Goal: Check status: Check status

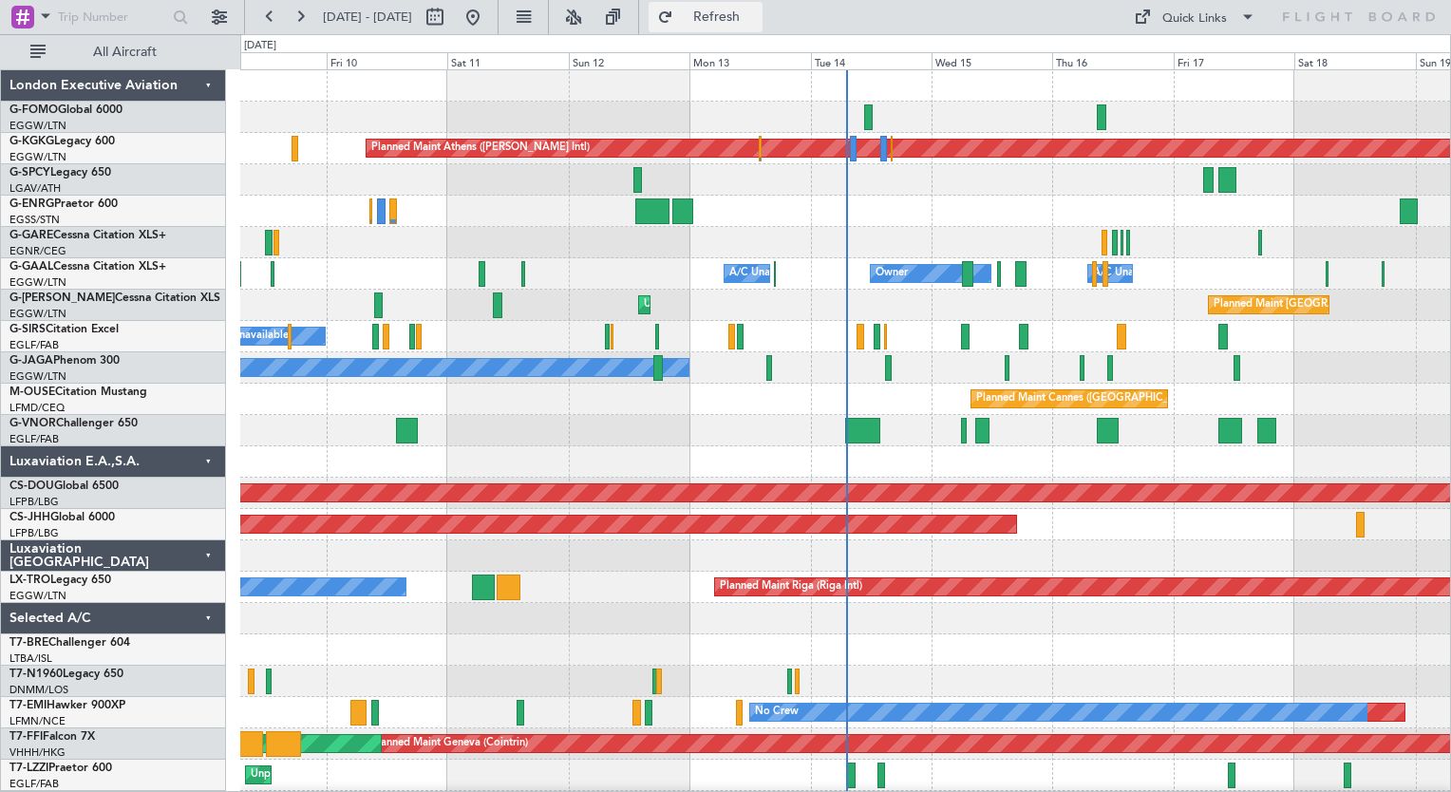
click at [757, 10] on span "Refresh" at bounding box center [717, 16] width 80 height 13
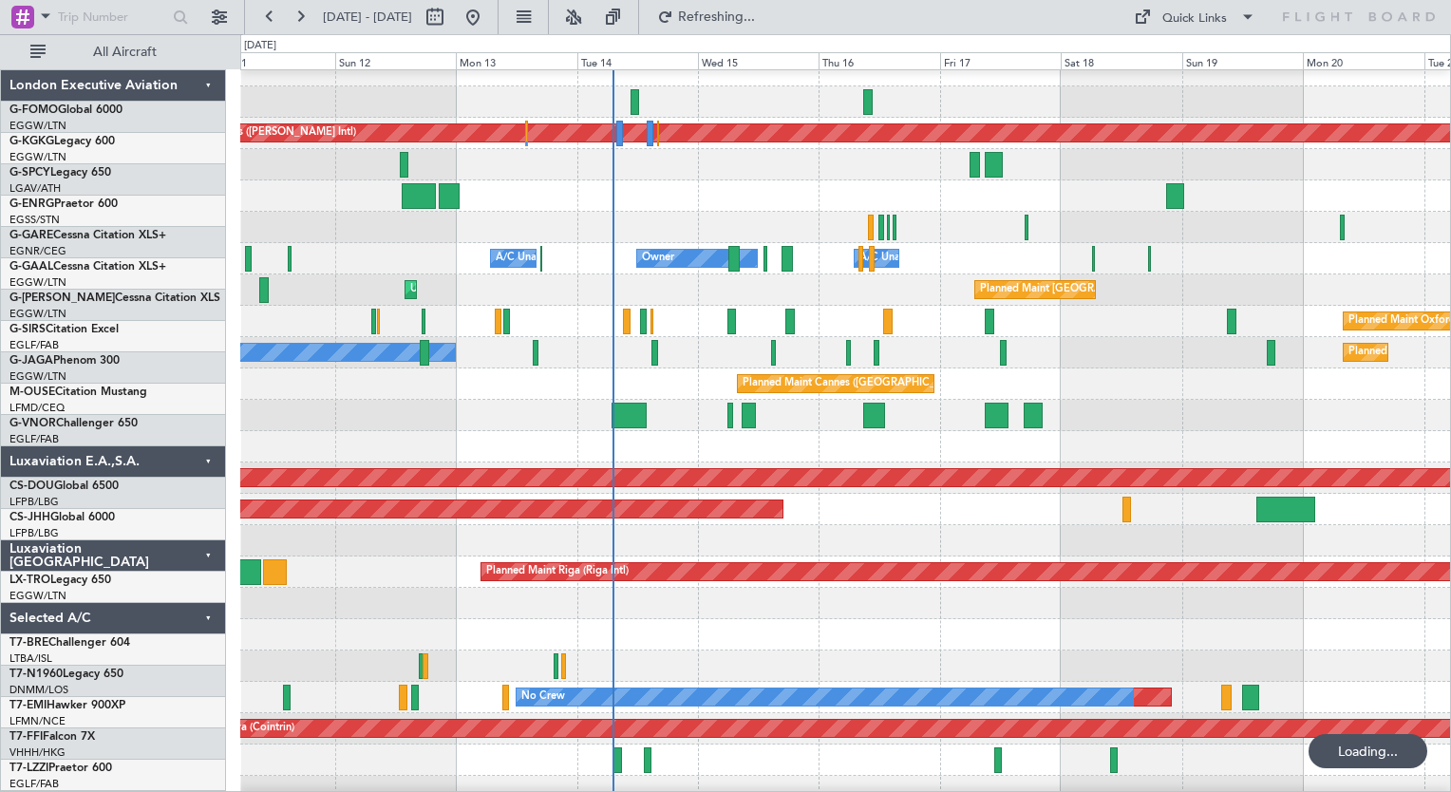
scroll to position [11, 0]
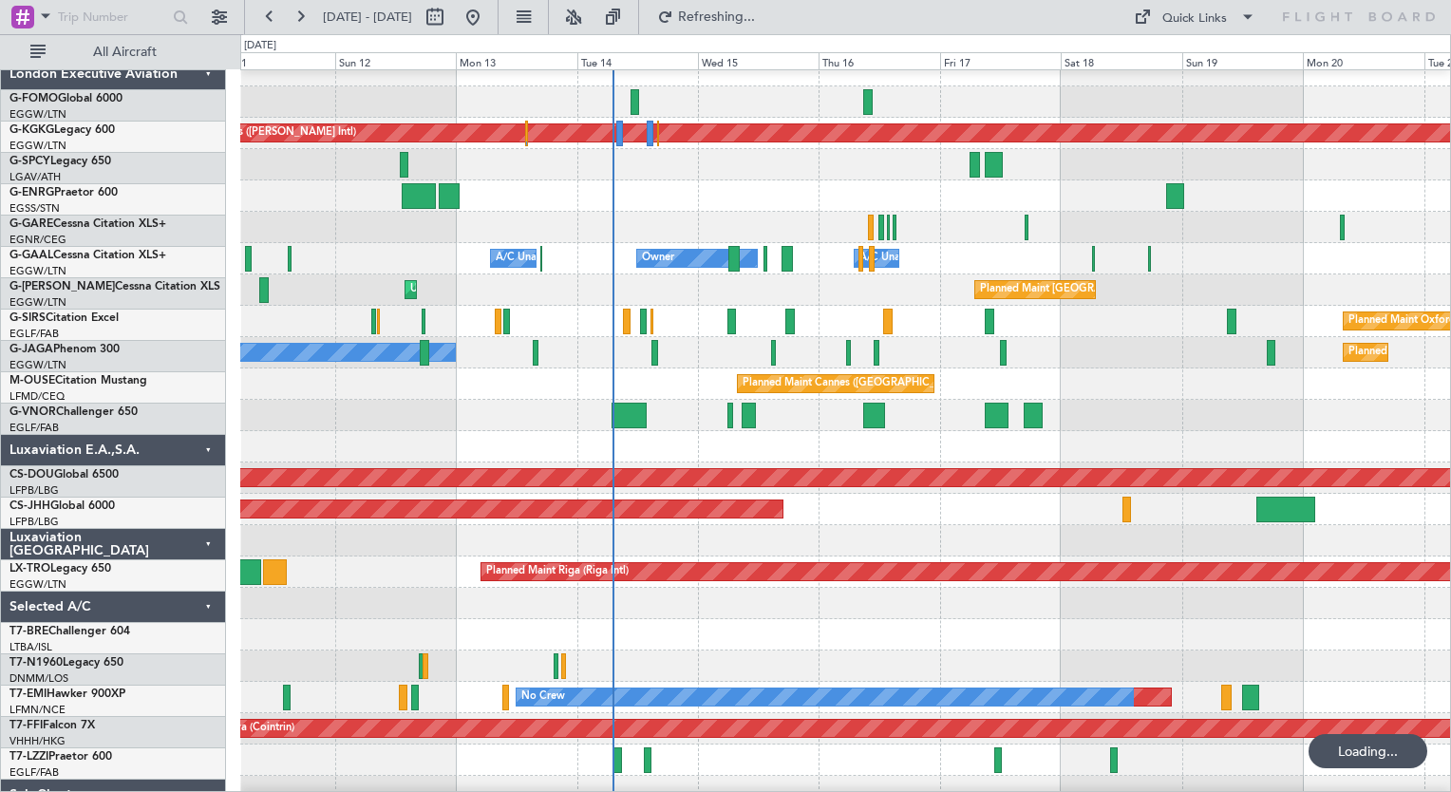
click at [651, 382] on div "Planned Maint Cannes ([GEOGRAPHIC_DATA])" at bounding box center [845, 384] width 1210 height 31
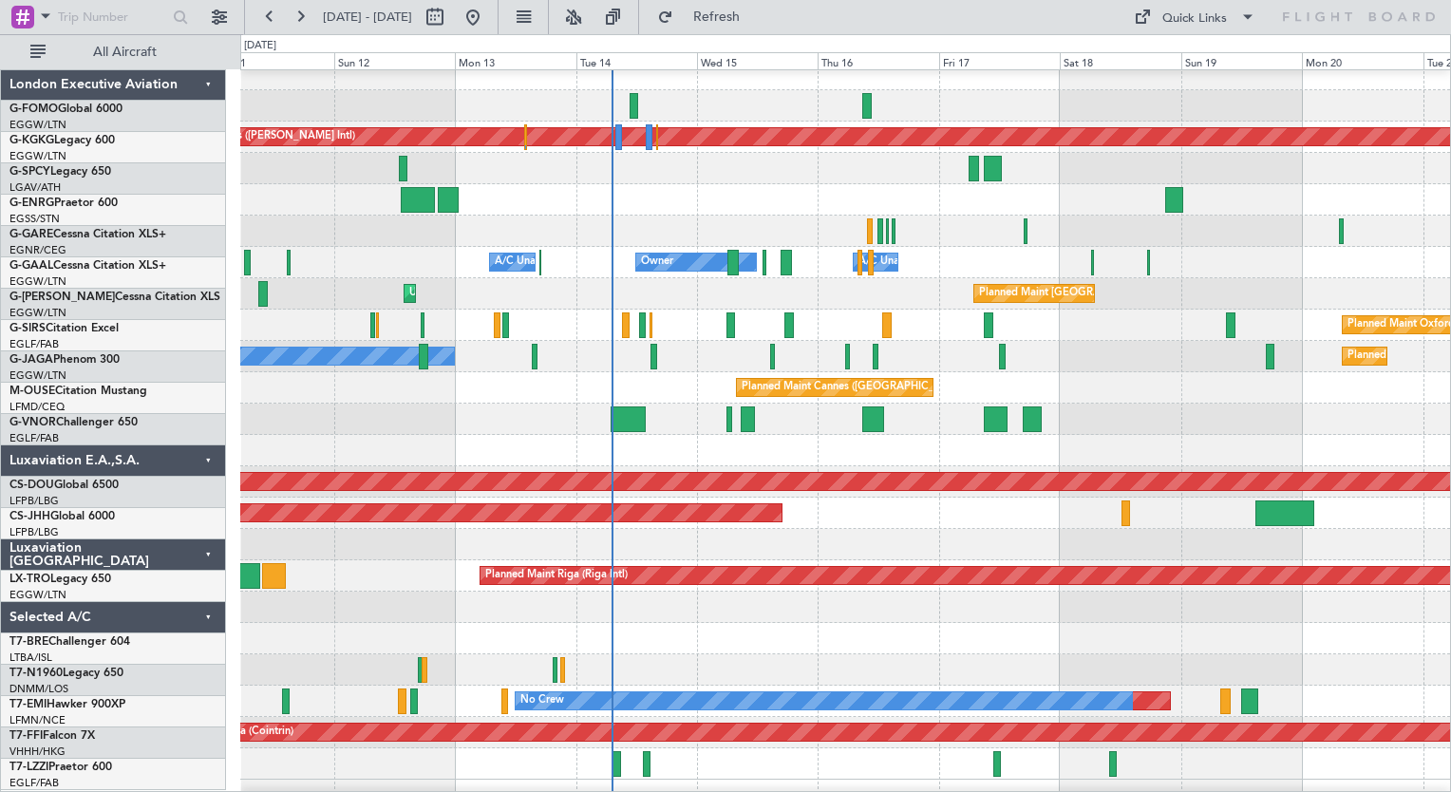
scroll to position [0, 0]
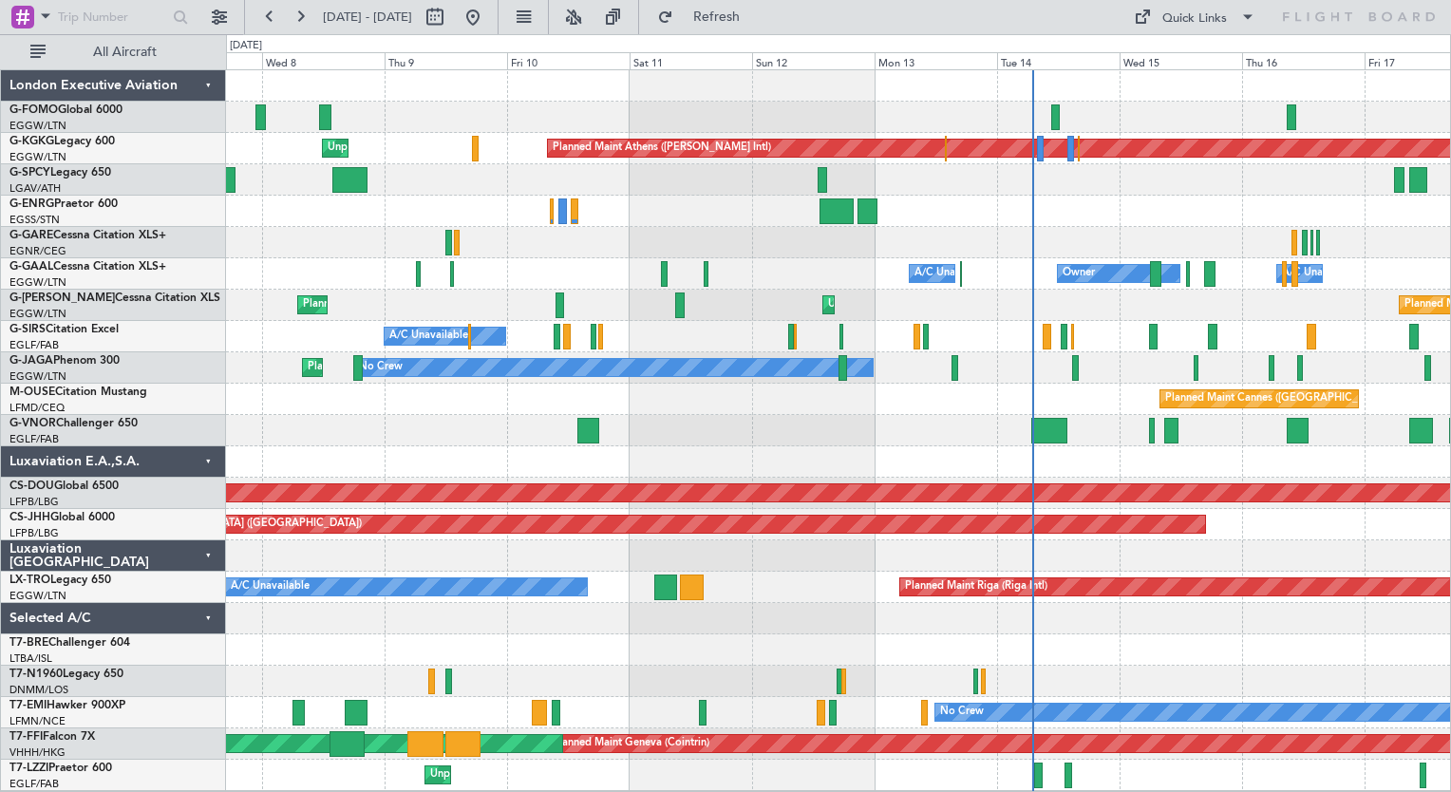
click at [875, 248] on div "Planned Maint Athens ([PERSON_NAME] Intl) Unplanned Maint [GEOGRAPHIC_DATA] (At…" at bounding box center [838, 430] width 1224 height 721
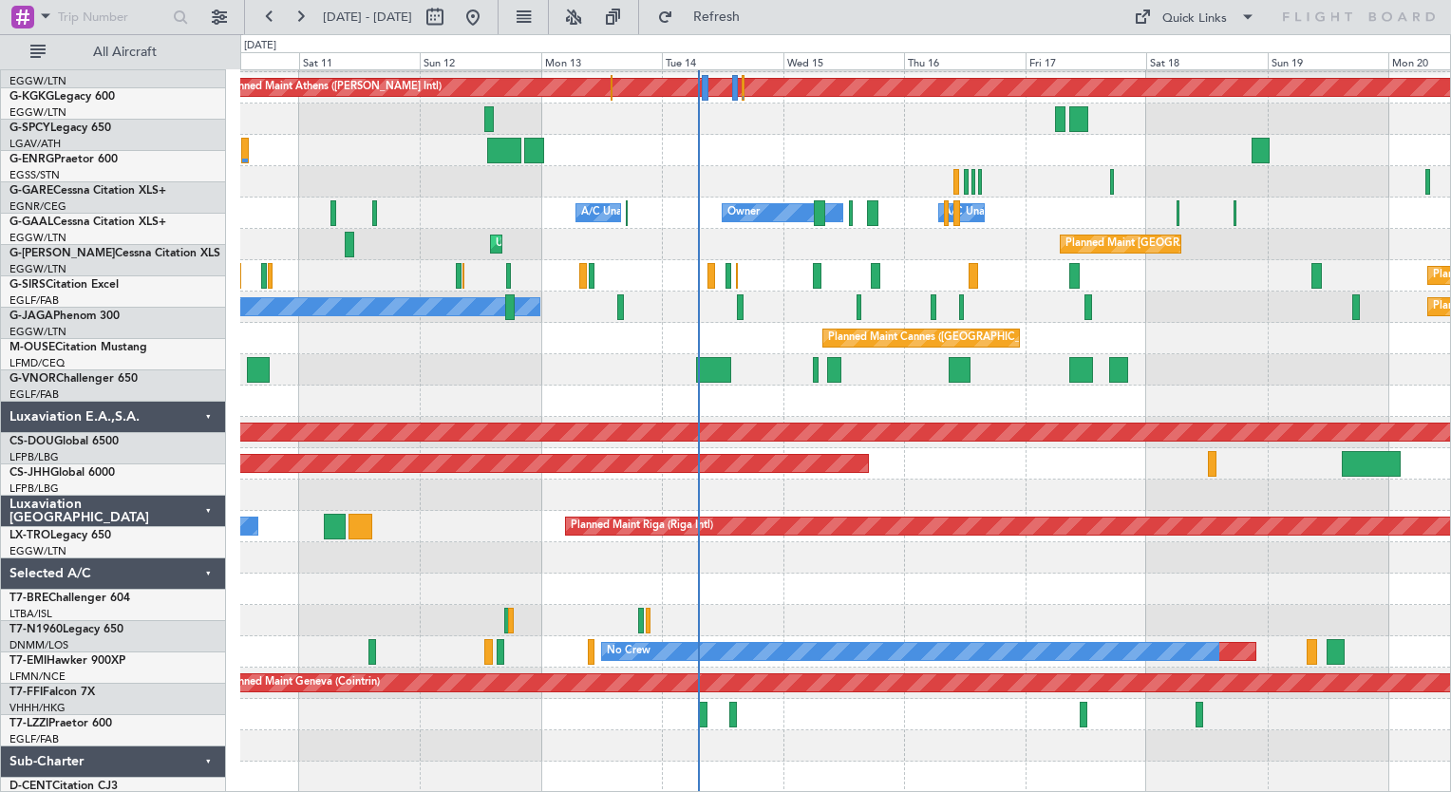
scroll to position [61, 0]
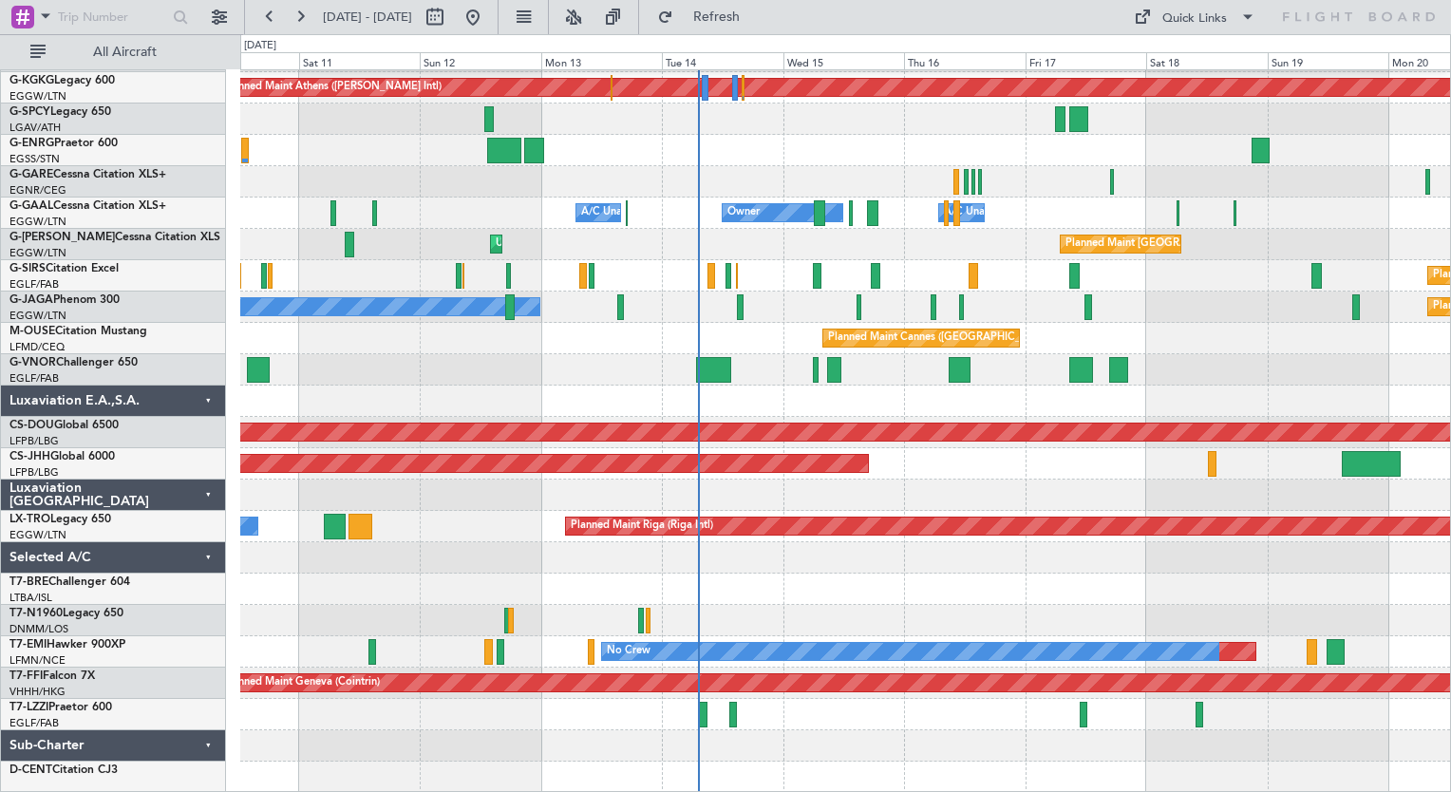
click at [411, 514] on div "Planned Maint Riga (Riga Intl) A/C Unavailable" at bounding box center [845, 526] width 1210 height 31
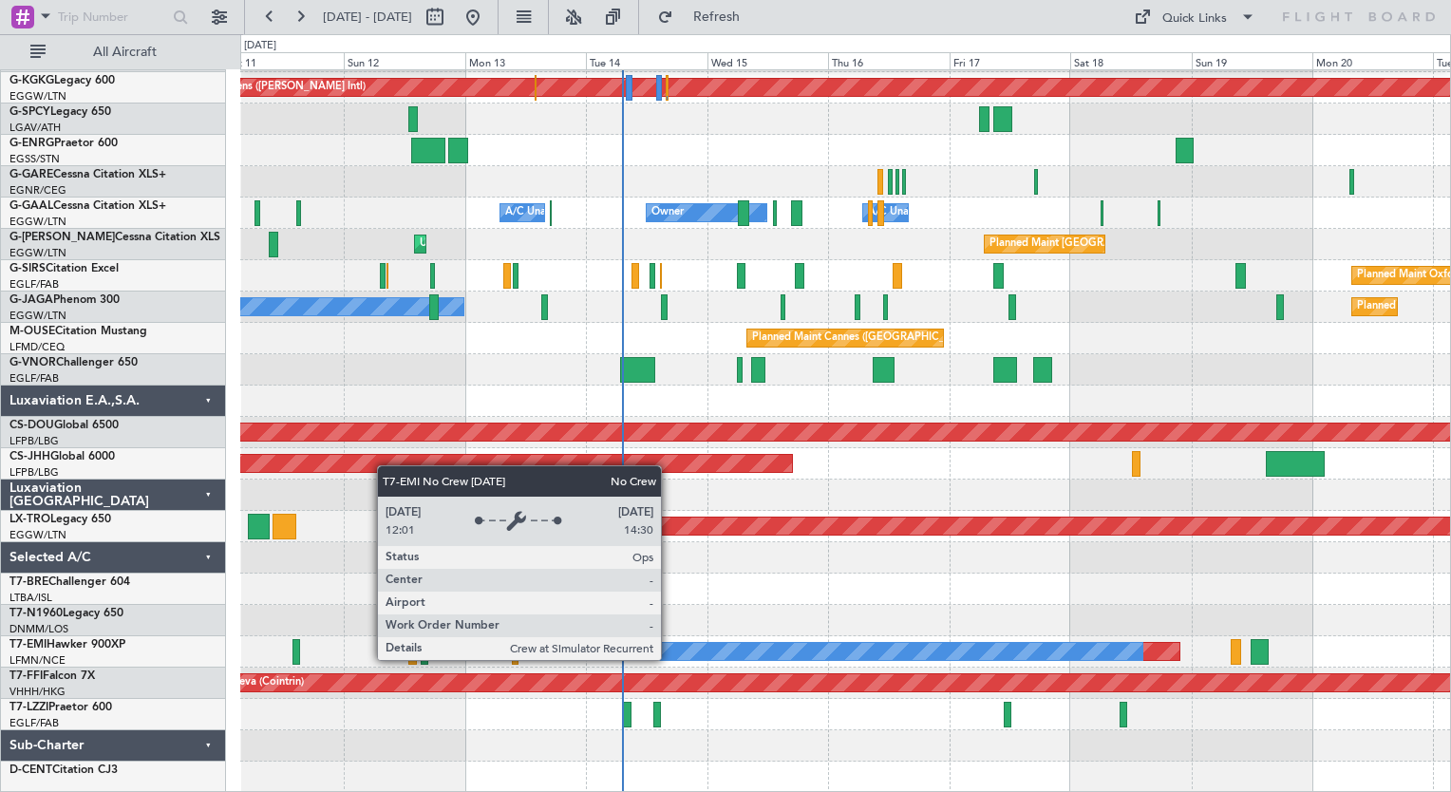
drag, startPoint x: 422, startPoint y: 514, endPoint x: 740, endPoint y: 695, distance: 366.3
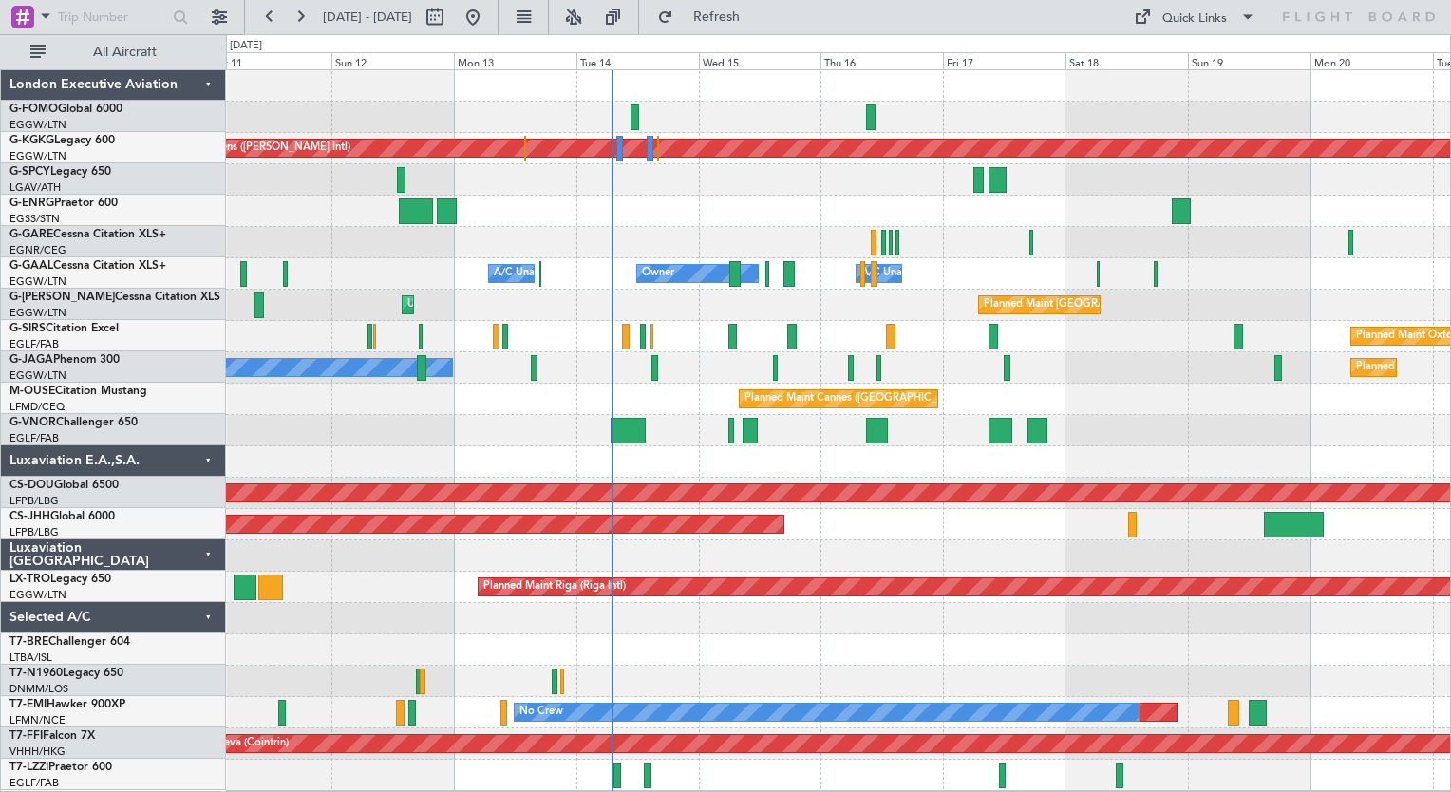
scroll to position [0, 0]
drag, startPoint x: 740, startPoint y: 695, endPoint x: 593, endPoint y: 511, distance: 235.9
click at [518, 208] on div at bounding box center [838, 211] width 1224 height 31
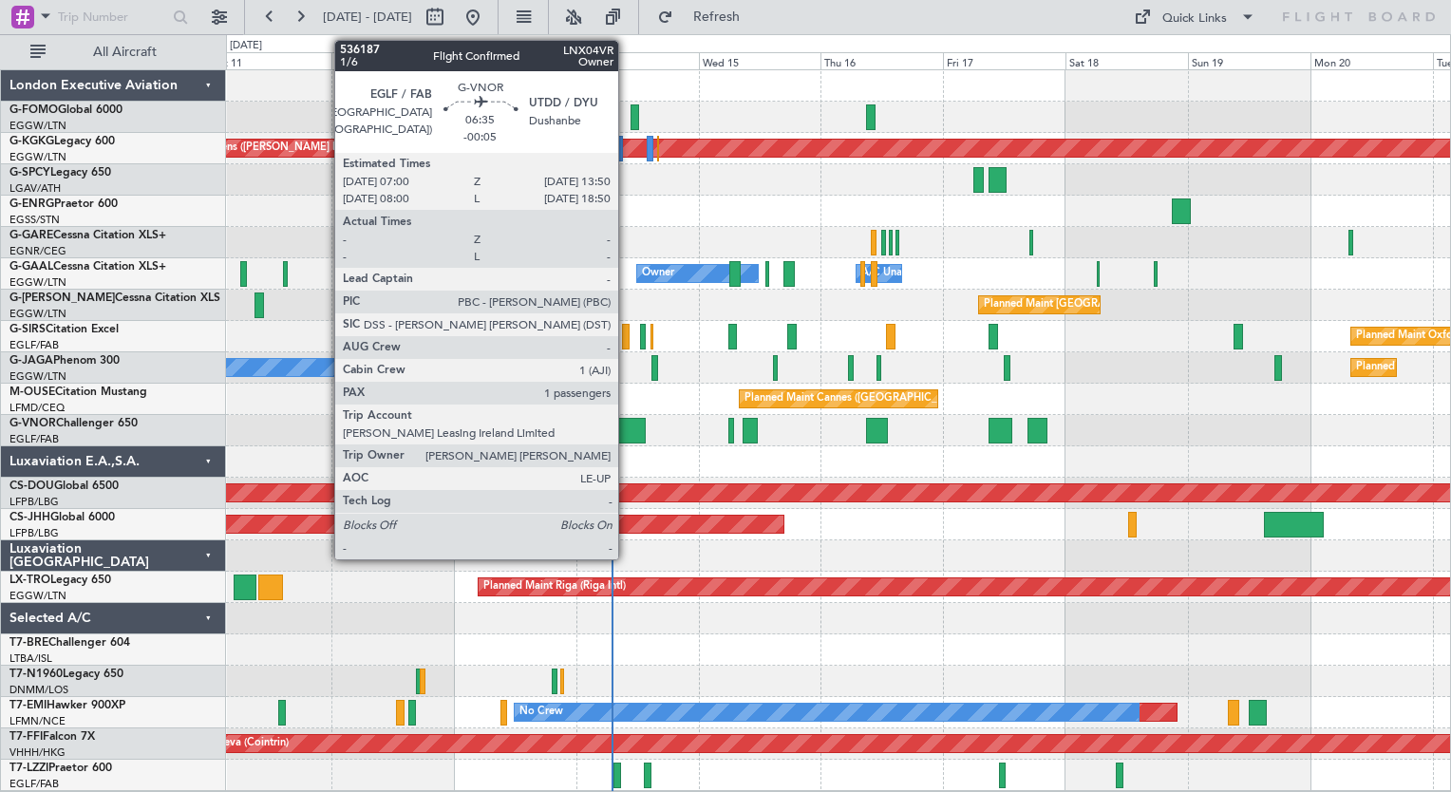
click at [627, 435] on div at bounding box center [628, 431] width 35 height 26
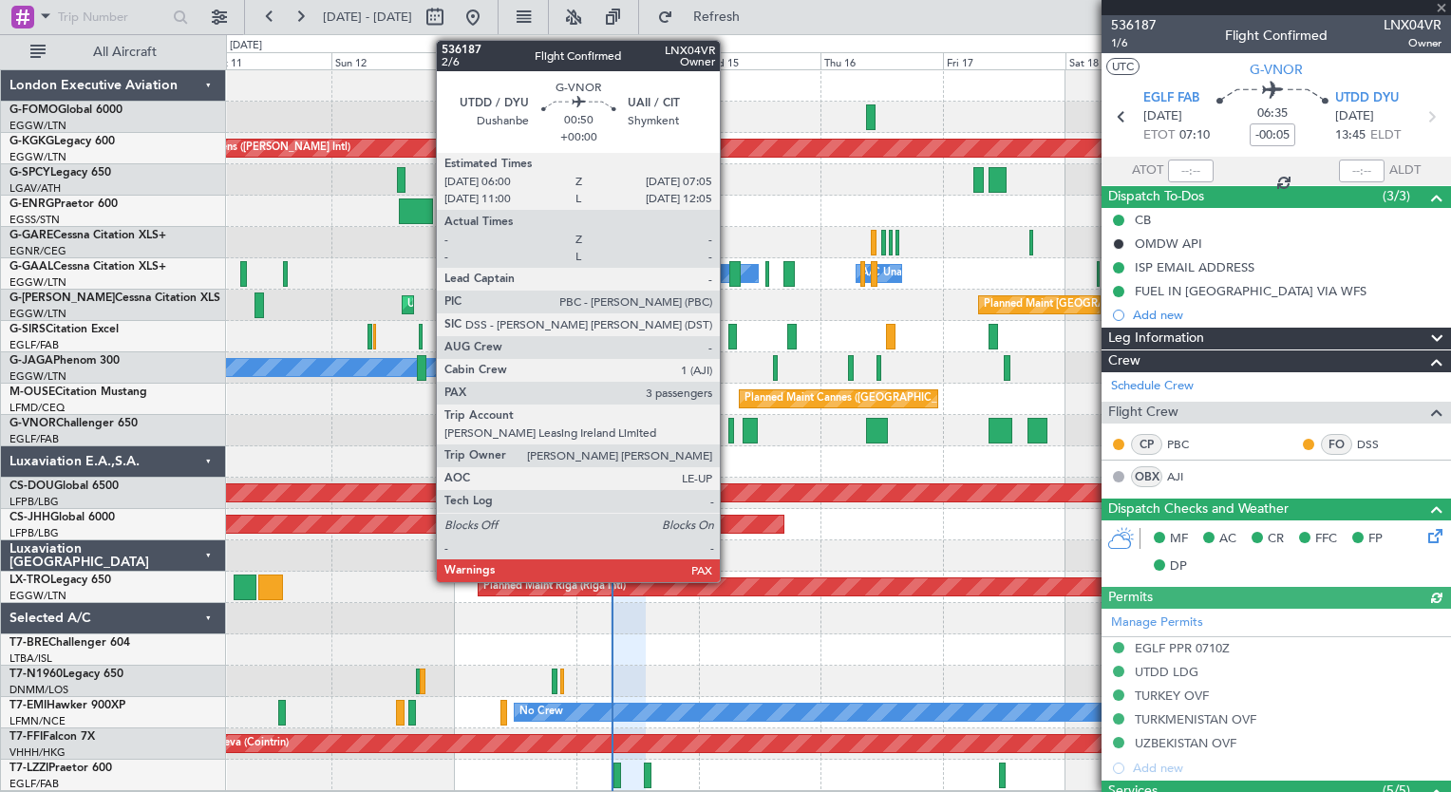
click at [729, 430] on div at bounding box center [732, 431] width 6 height 26
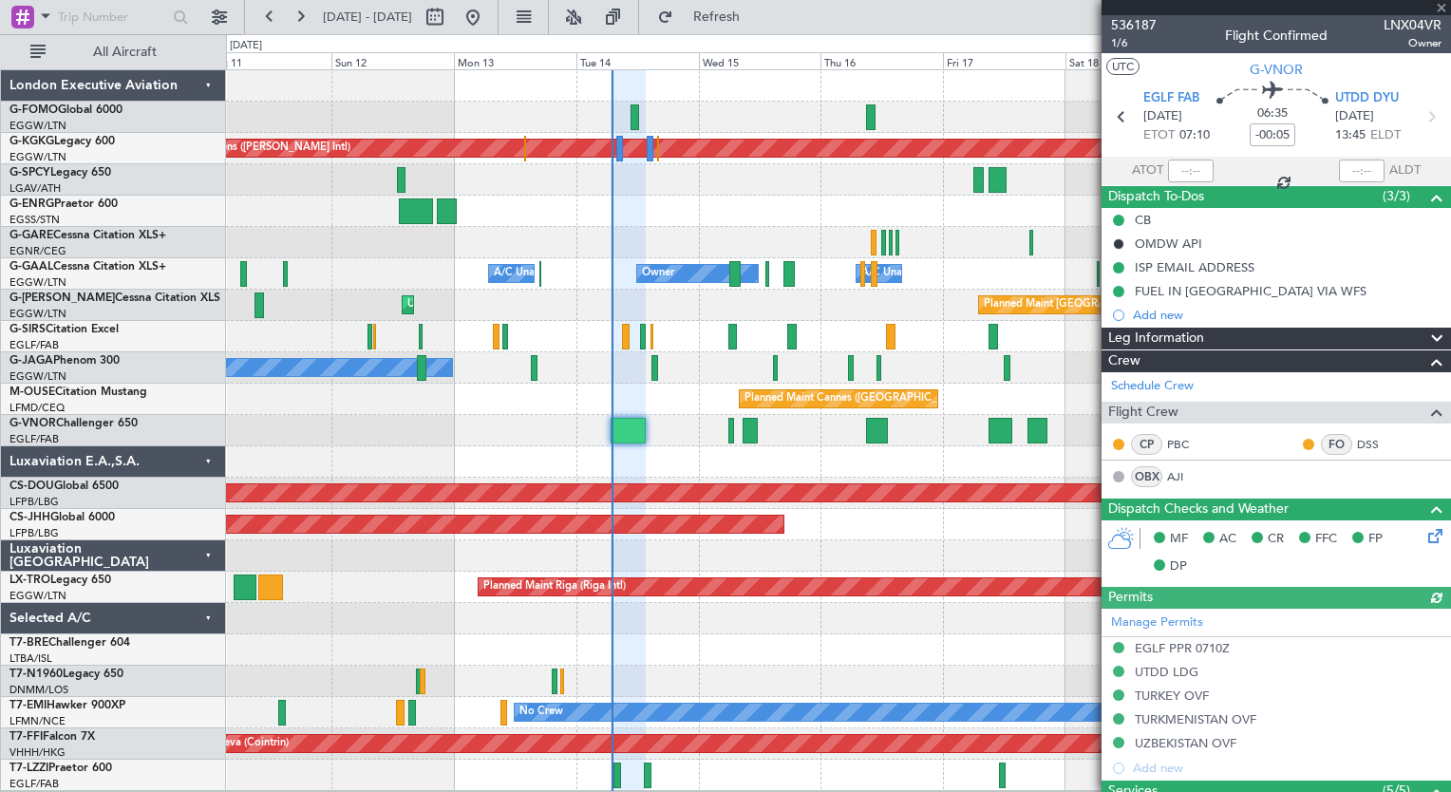
type input "3"
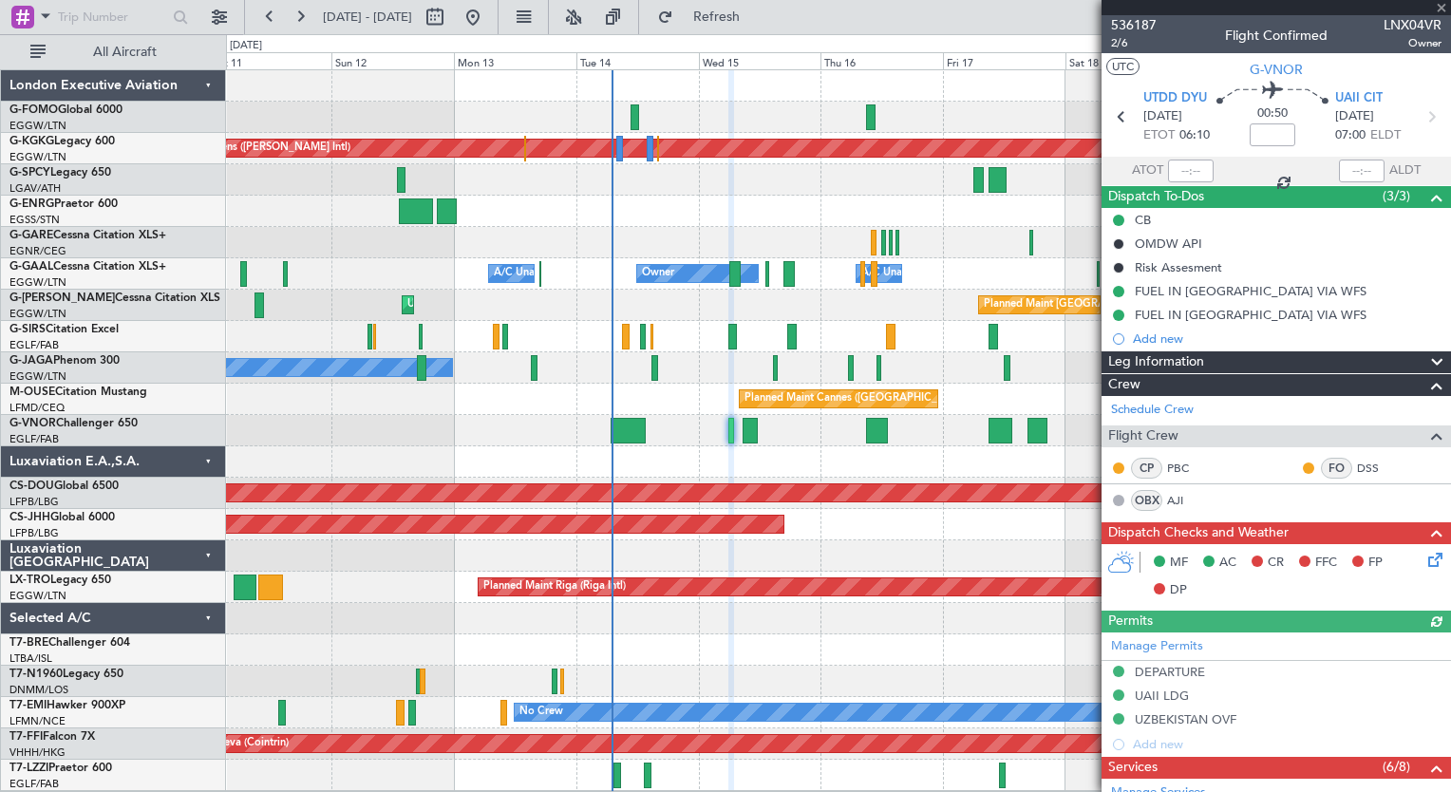
click at [756, 427] on div at bounding box center [750, 431] width 14 height 26
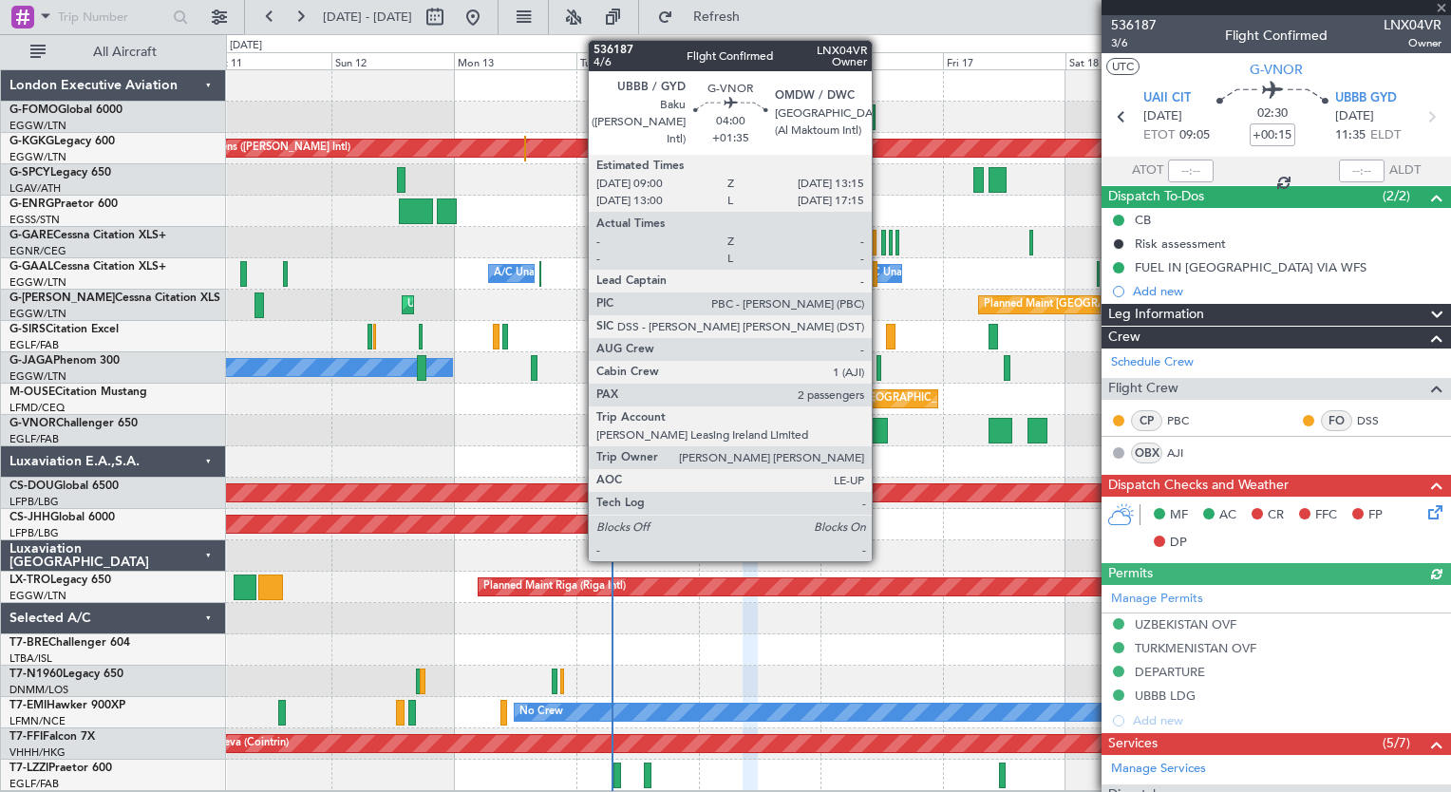
click at [882, 432] on div at bounding box center [877, 431] width 22 height 26
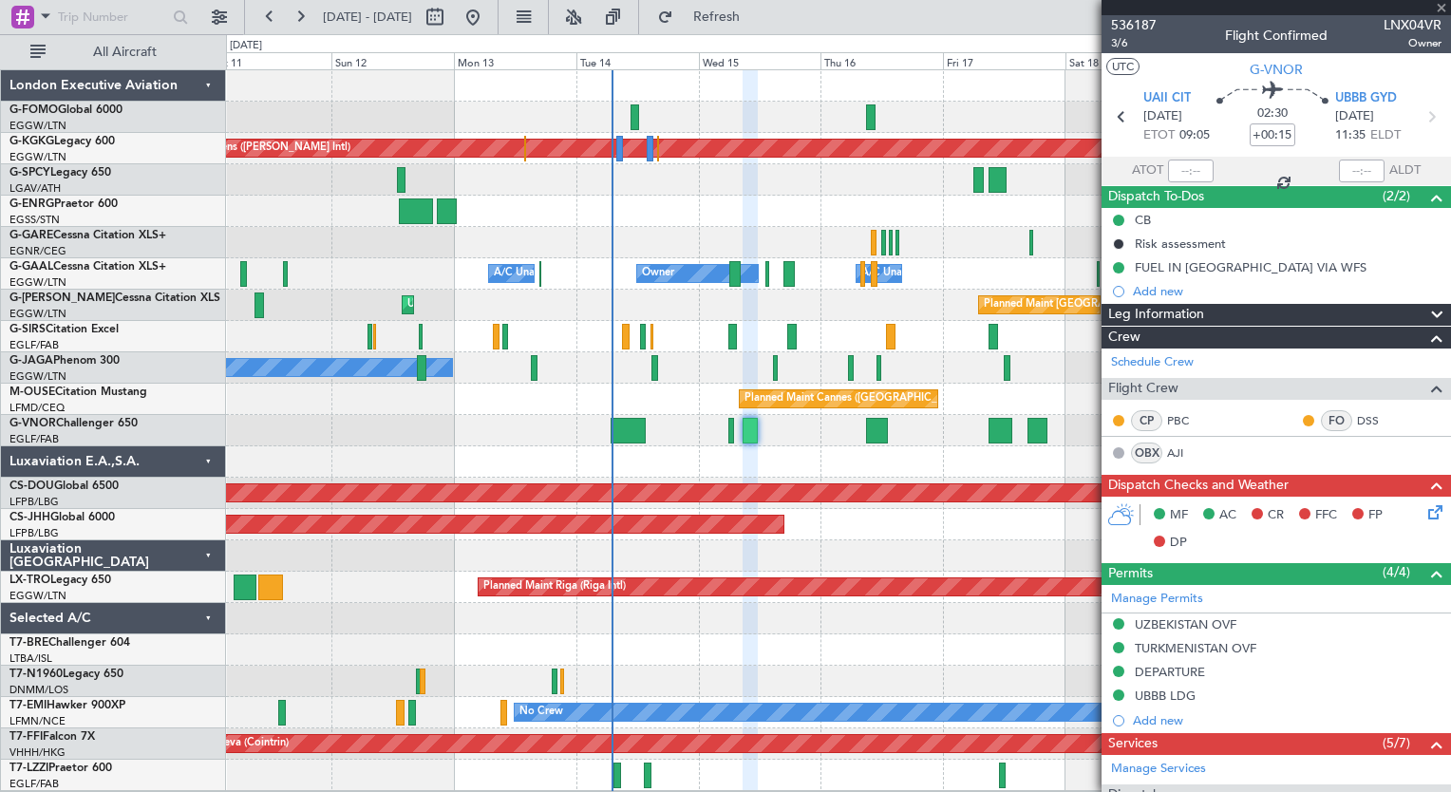
type input "+01:35"
type input "2"
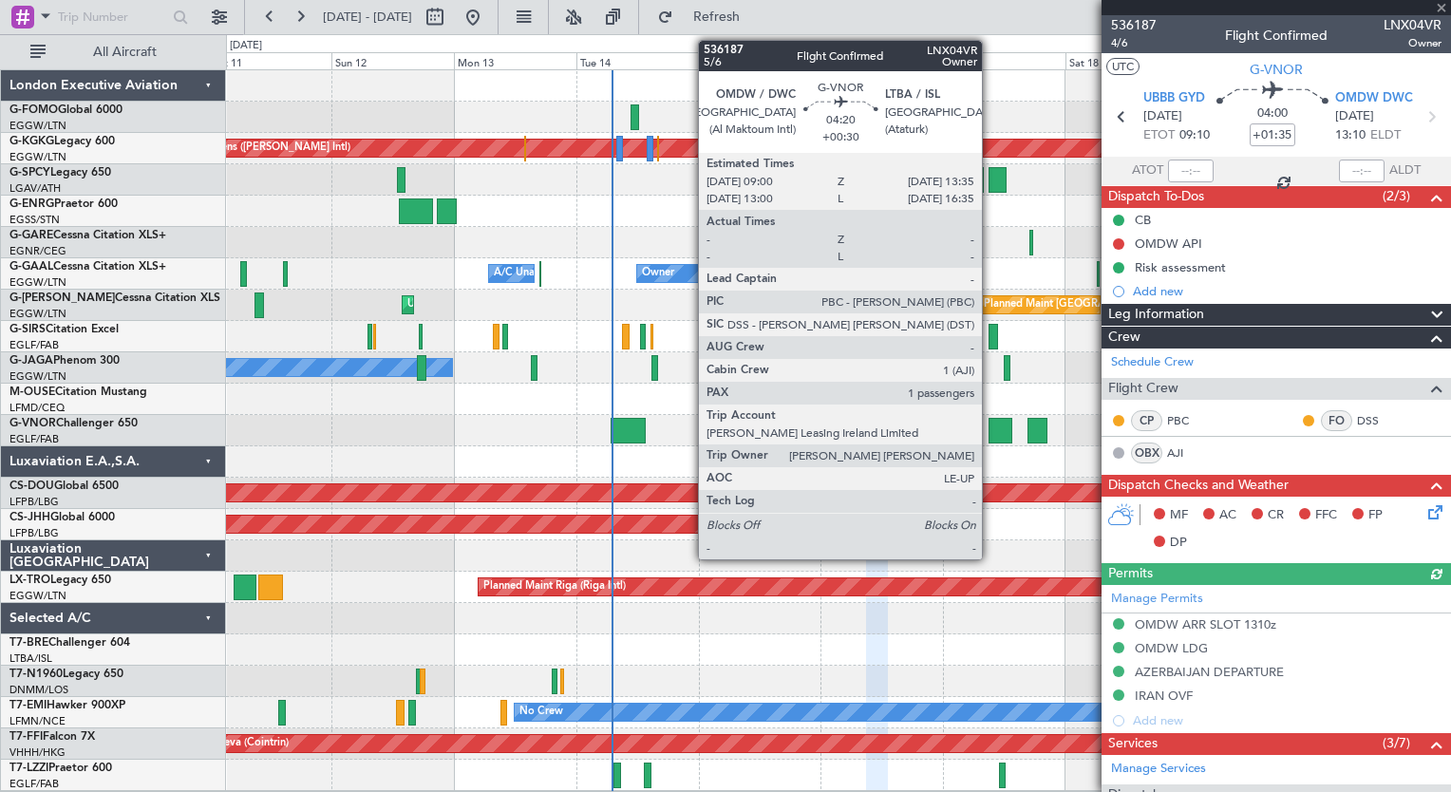
click at [991, 427] on div at bounding box center [1001, 431] width 24 height 26
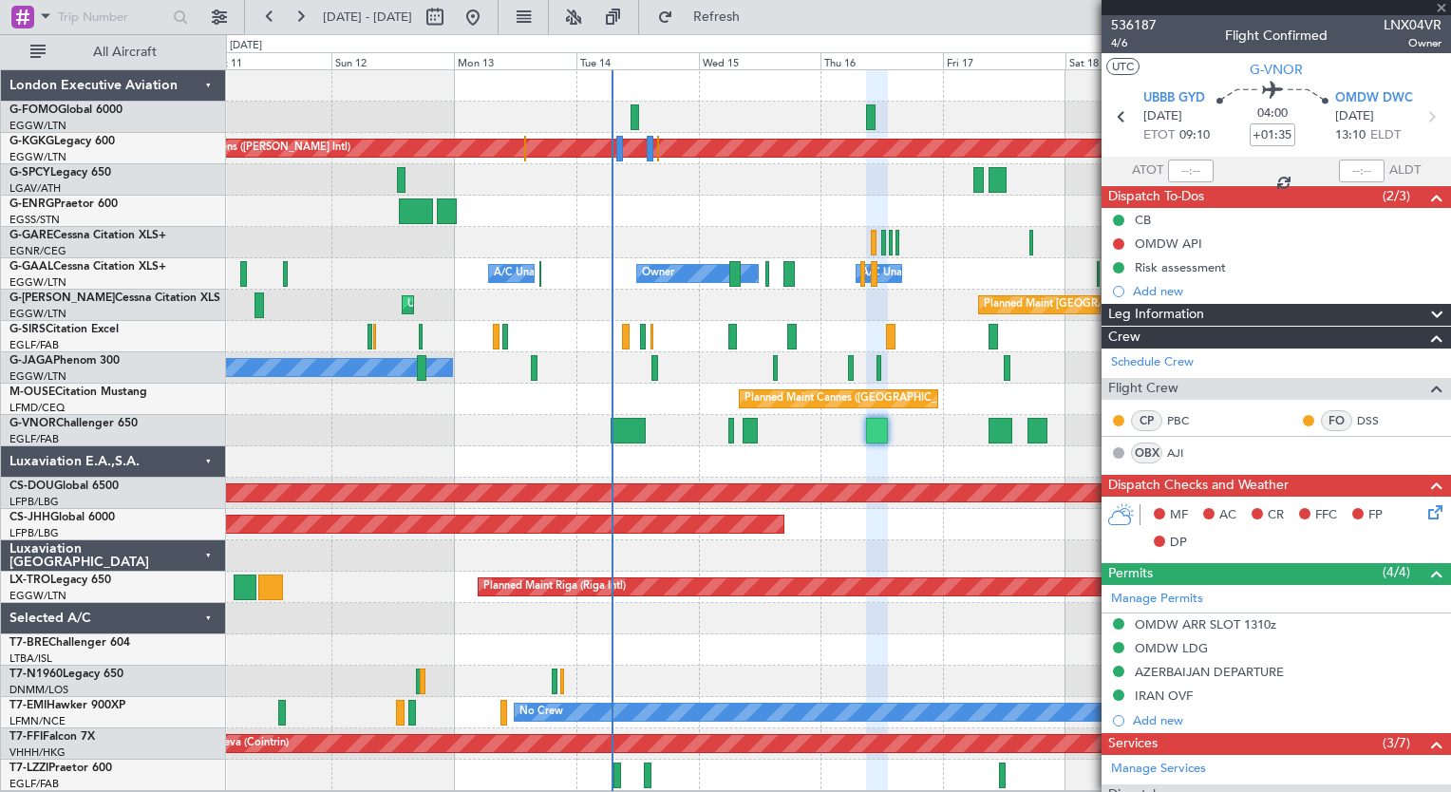
type input "+00:30"
type input "1"
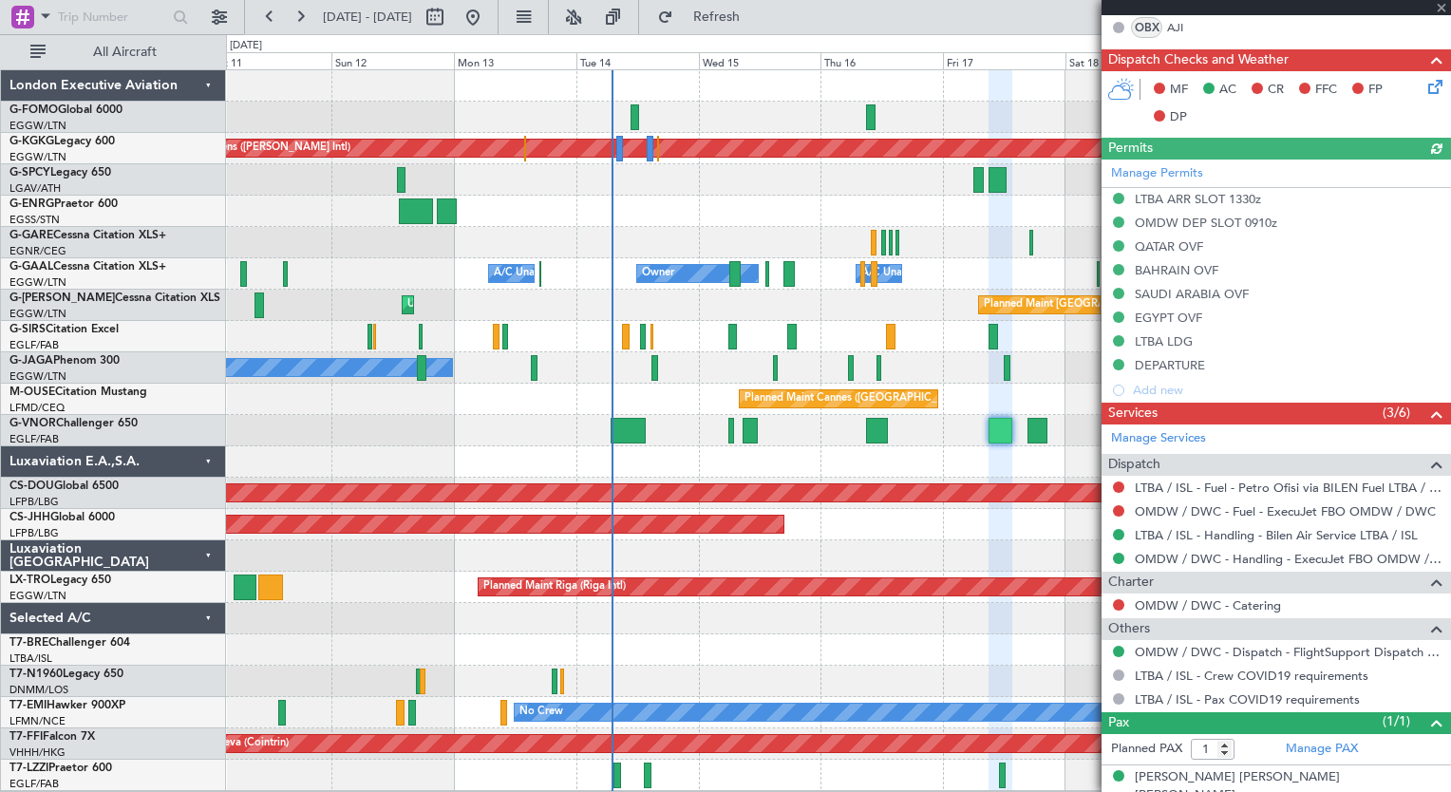
scroll to position [437, 0]
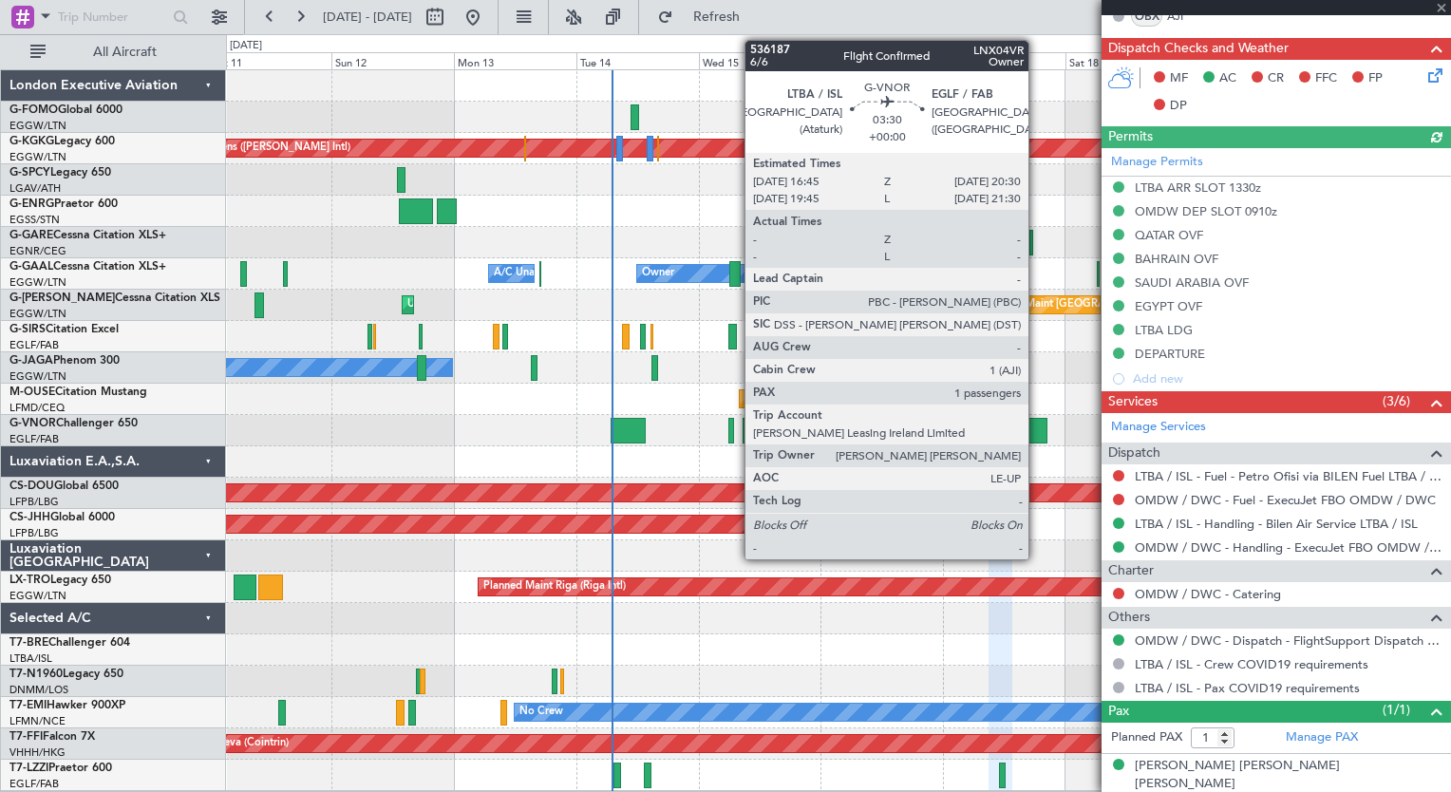
click at [1037, 431] on div at bounding box center [1038, 431] width 20 height 26
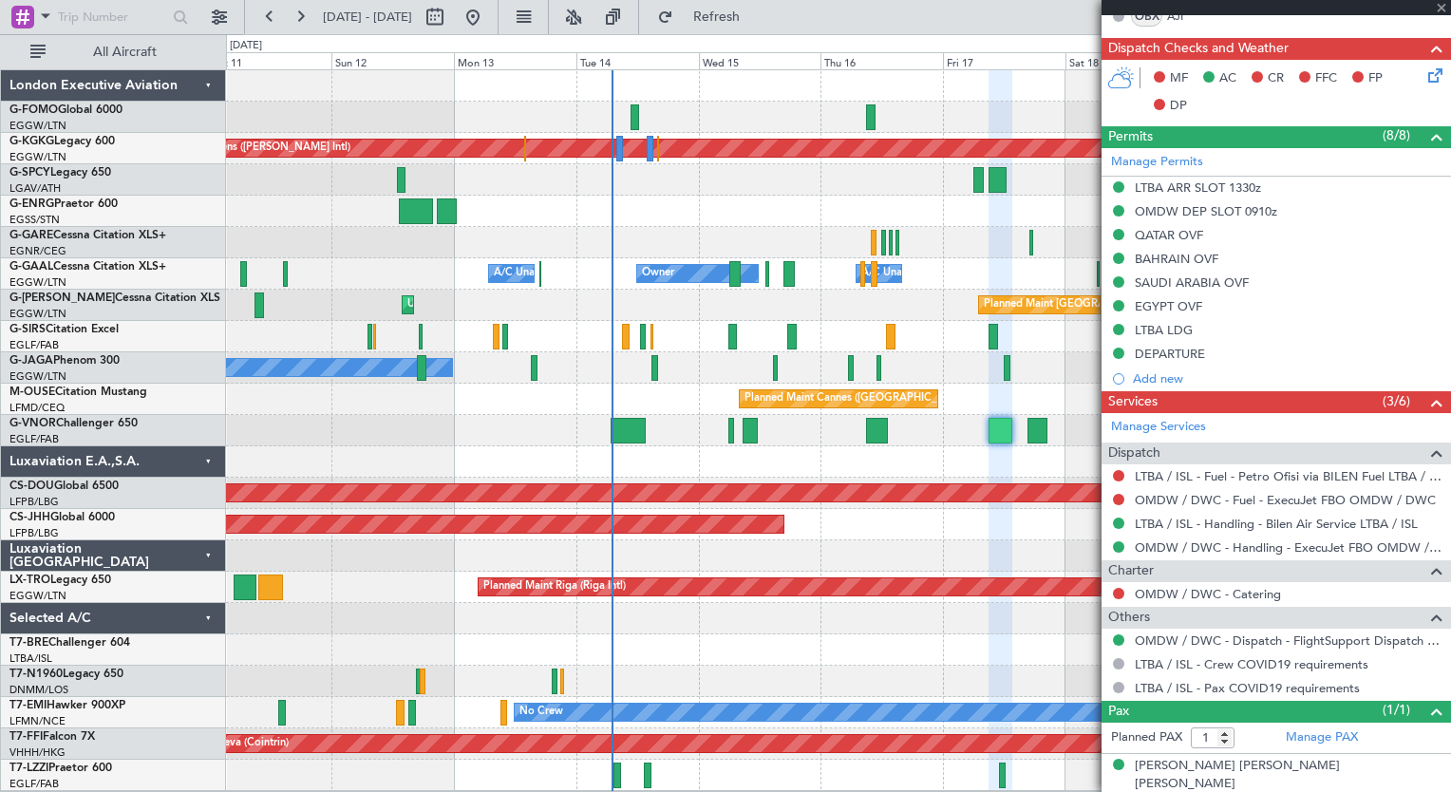
scroll to position [0, 0]
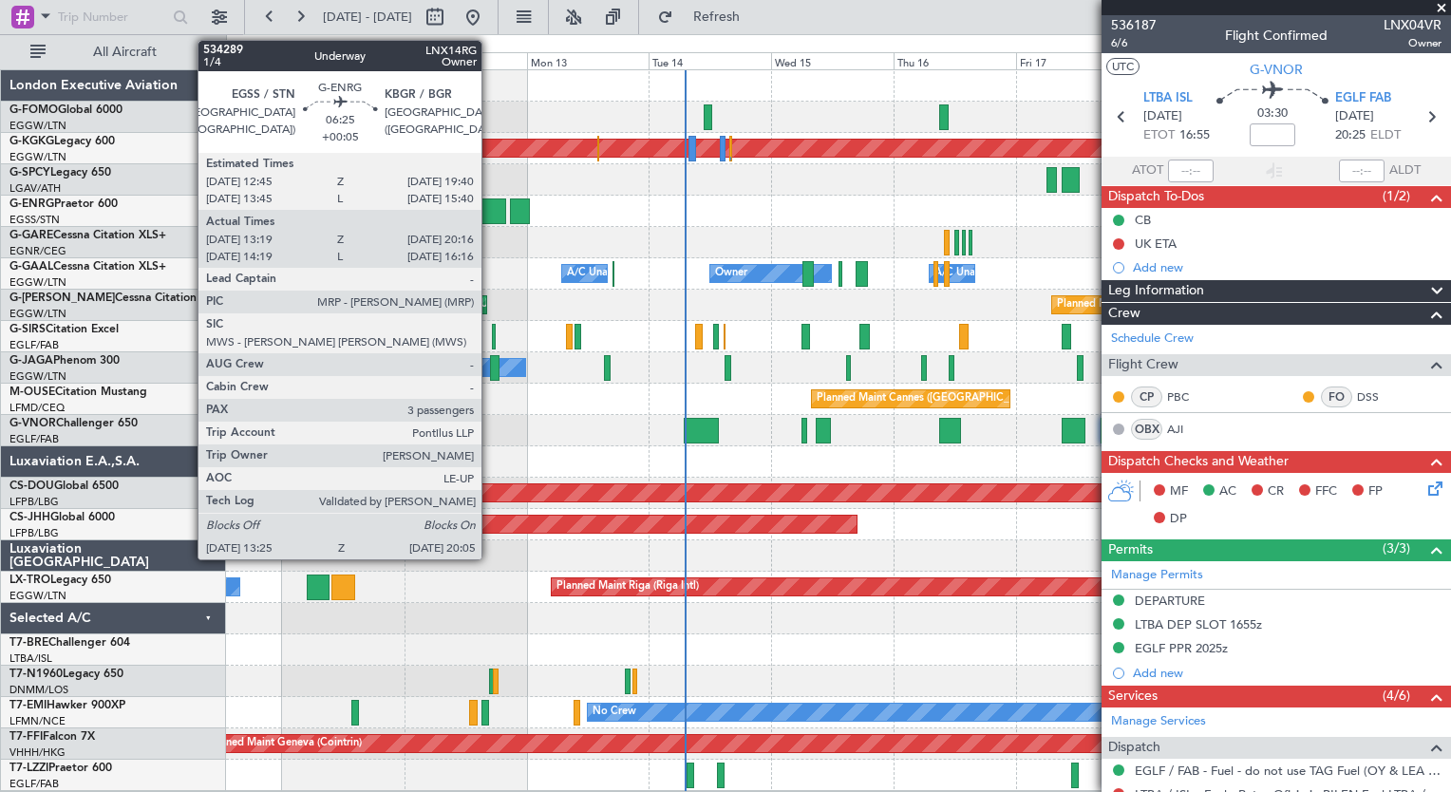
click at [490, 211] on div at bounding box center [489, 212] width 34 height 26
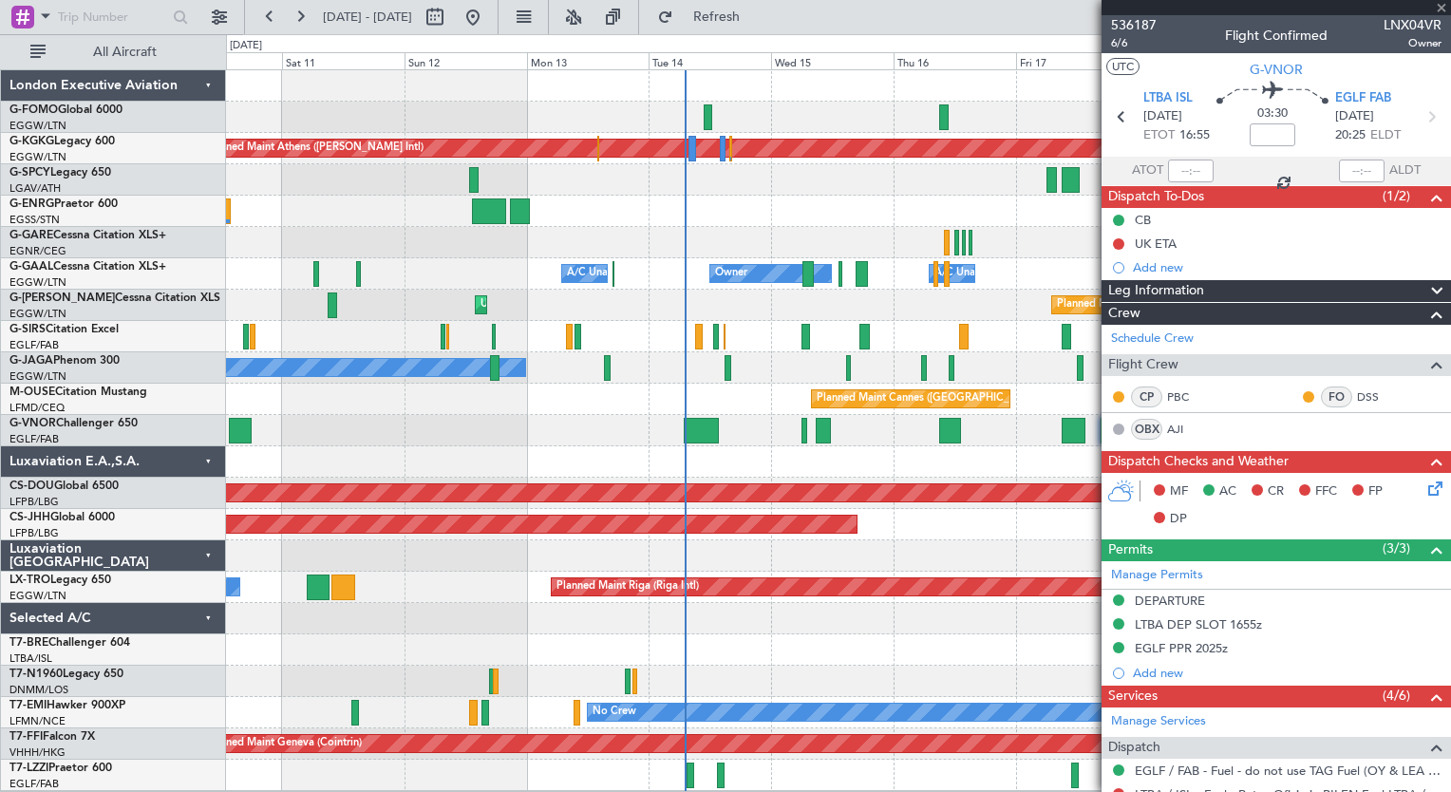
type input "+00:05"
type input "13:34"
type input "20:01"
type input "3"
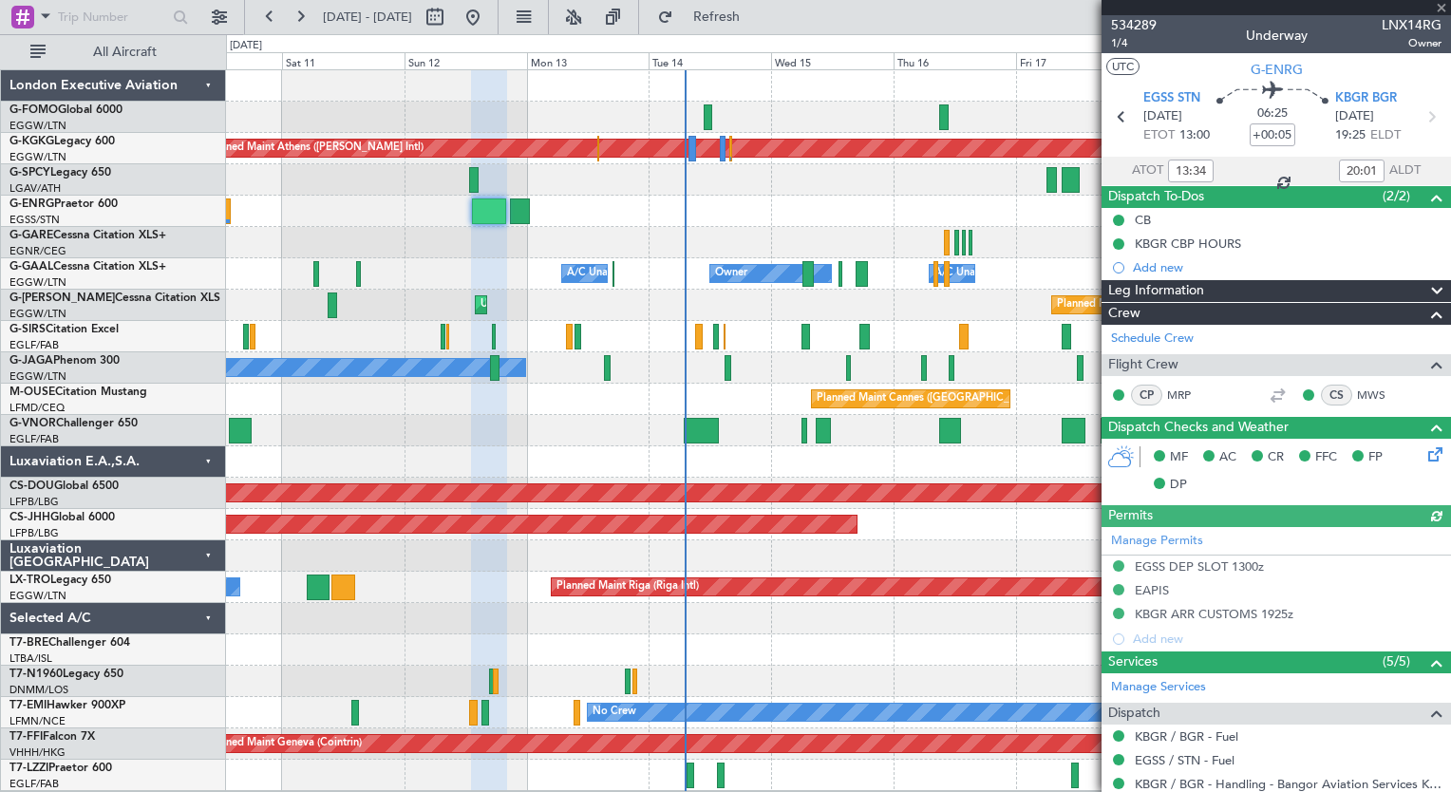
click at [411, 247] on div "Planned Maint Athens ([PERSON_NAME] Intl) Unplanned Maint [GEOGRAPHIC_DATA] (At…" at bounding box center [838, 430] width 1224 height 721
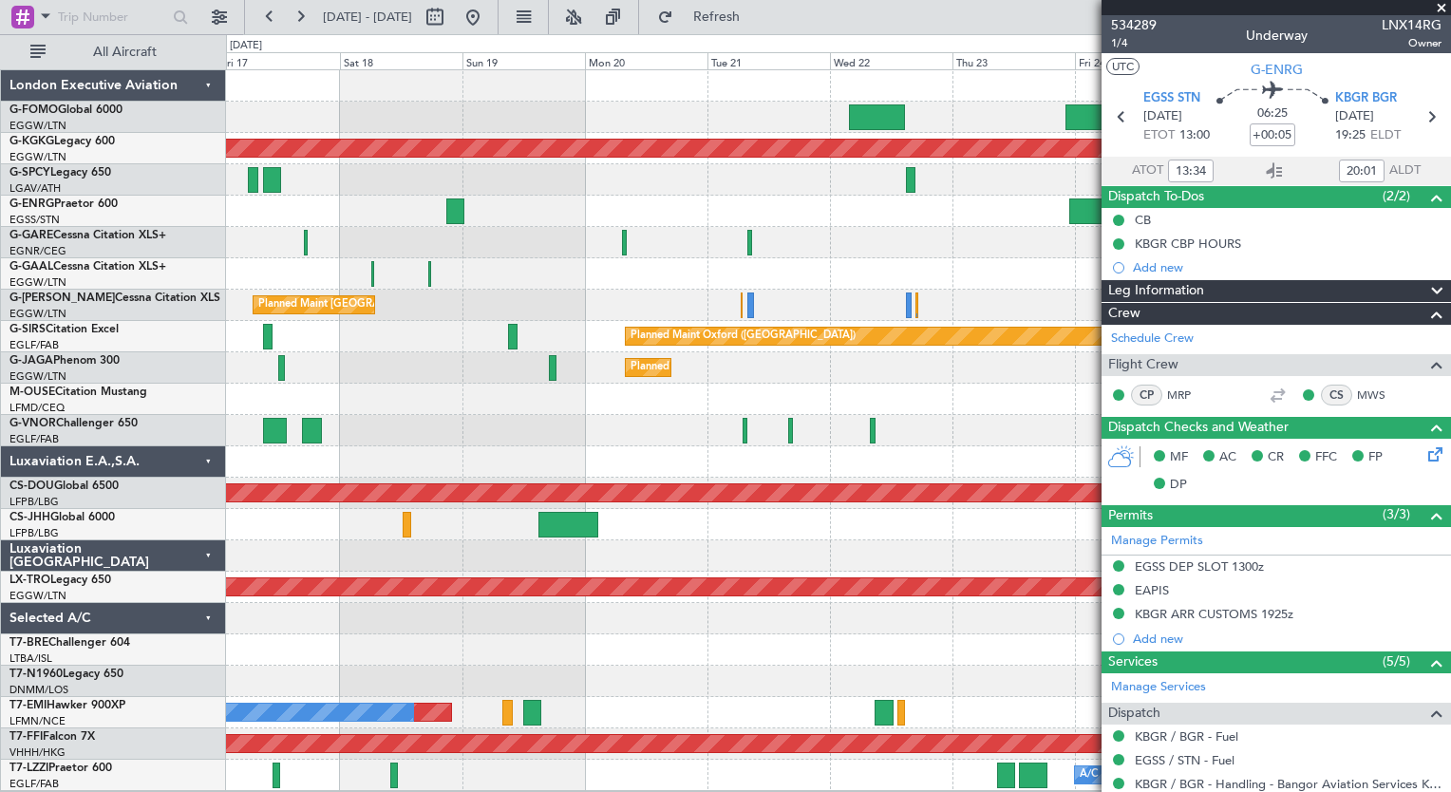
click at [373, 374] on div "Planned Maint Athens ([PERSON_NAME] Intl) Owner A/C Unavailable Owner Owner Pla…" at bounding box center [838, 430] width 1224 height 721
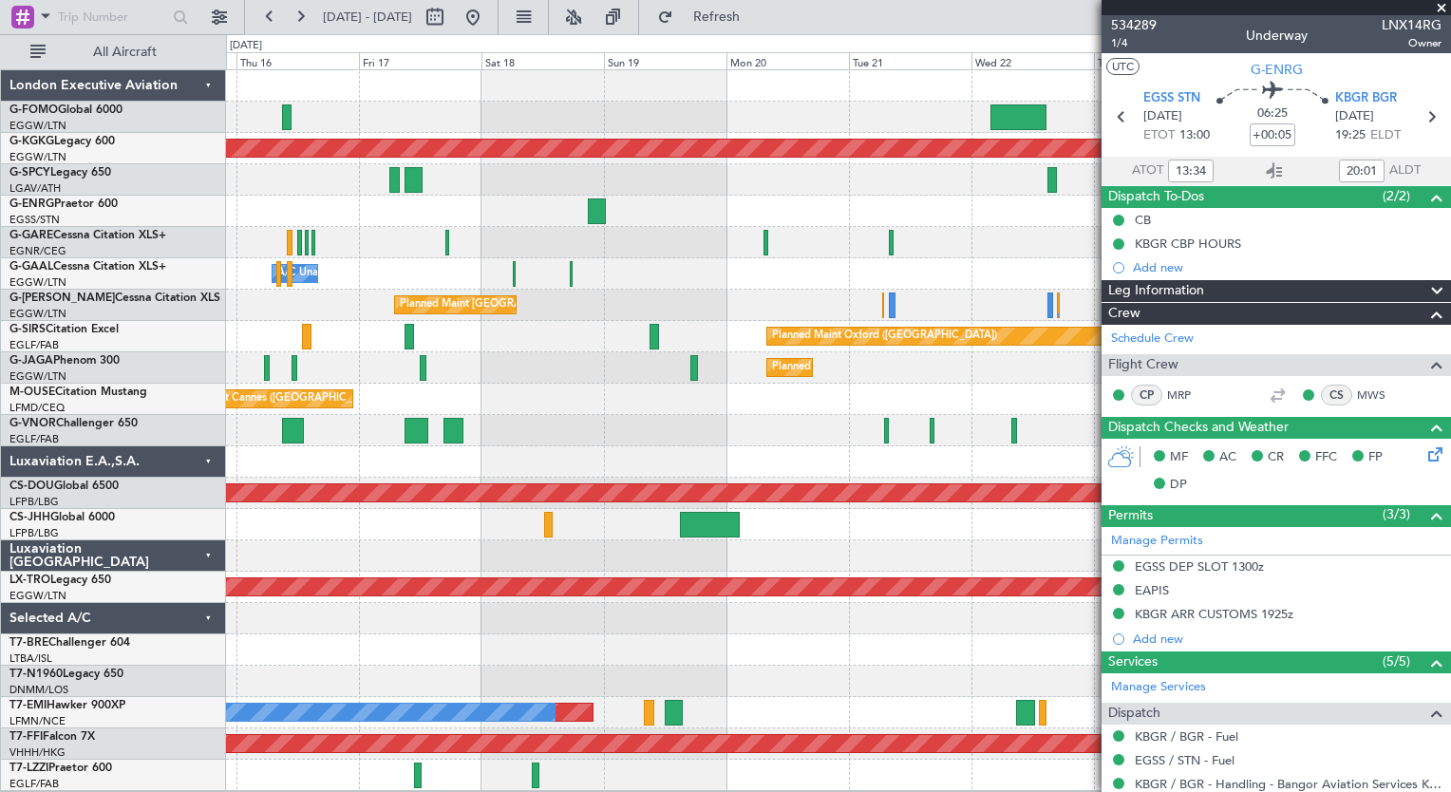
click at [756, 287] on div "Owner A/C Unavailable Owner Owner A/C Unavailable" at bounding box center [838, 273] width 1224 height 31
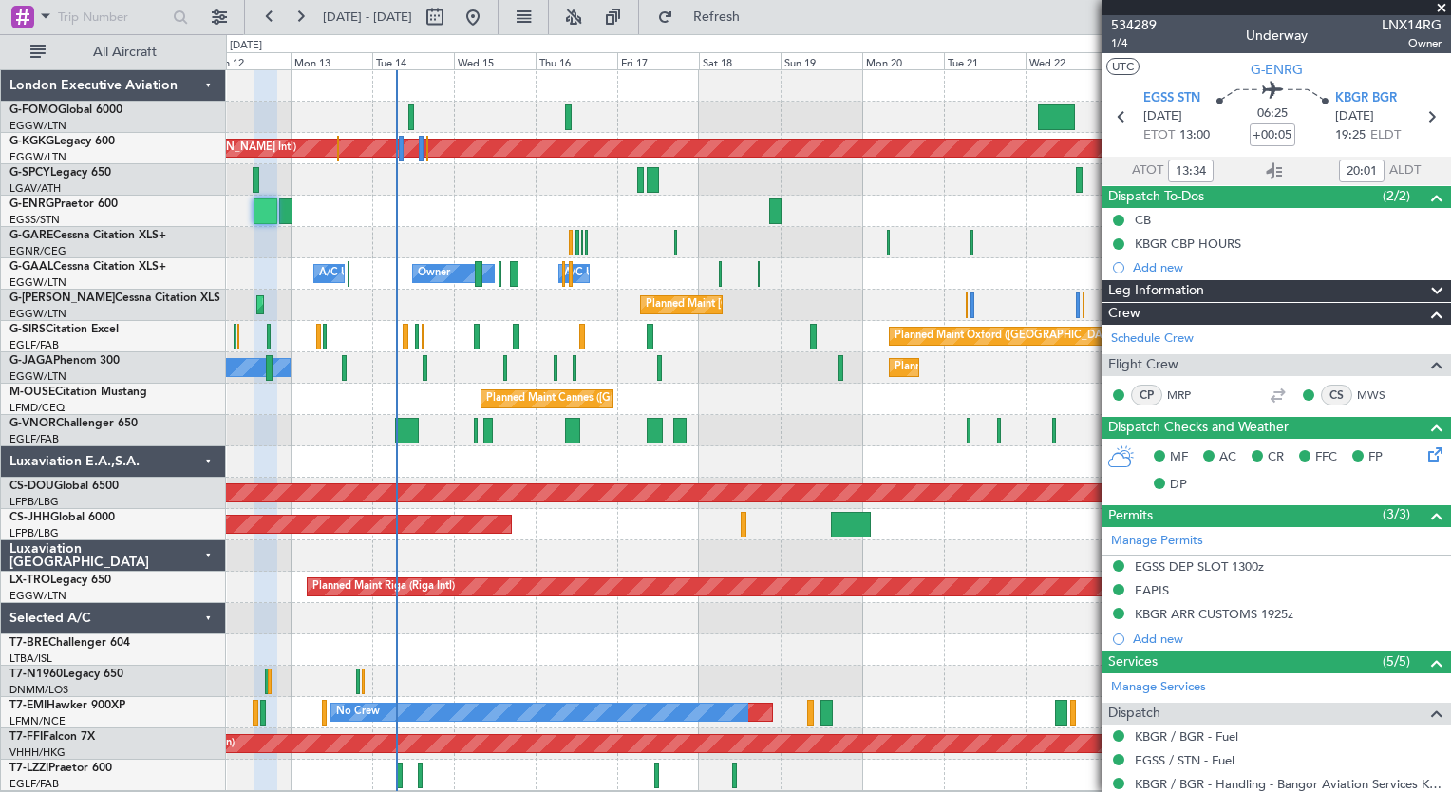
click at [891, 298] on div "Planned Maint Athens ([PERSON_NAME] Intl) Unplanned Maint [GEOGRAPHIC_DATA] (At…" at bounding box center [838, 430] width 1224 height 721
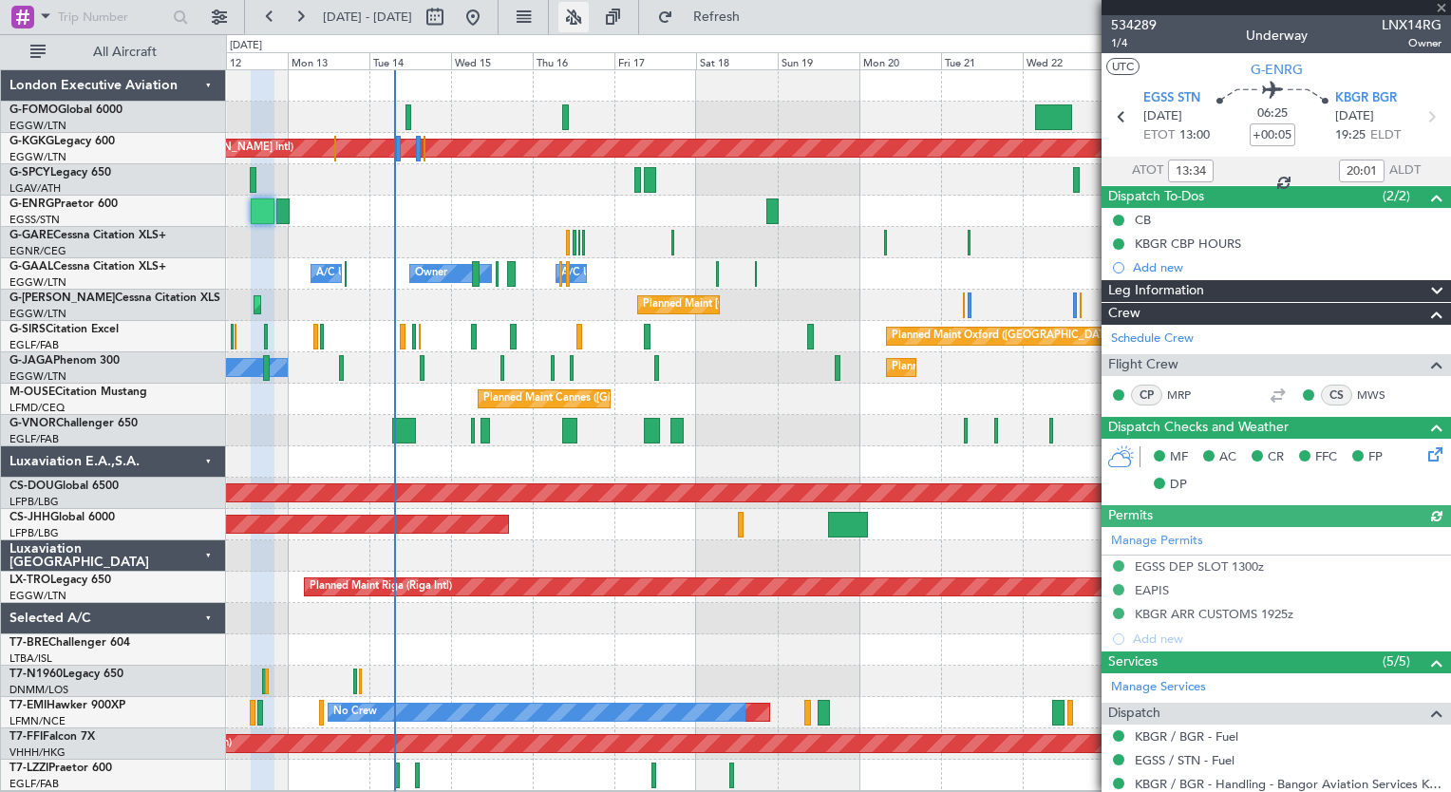
click at [589, 12] on button at bounding box center [574, 17] width 30 height 30
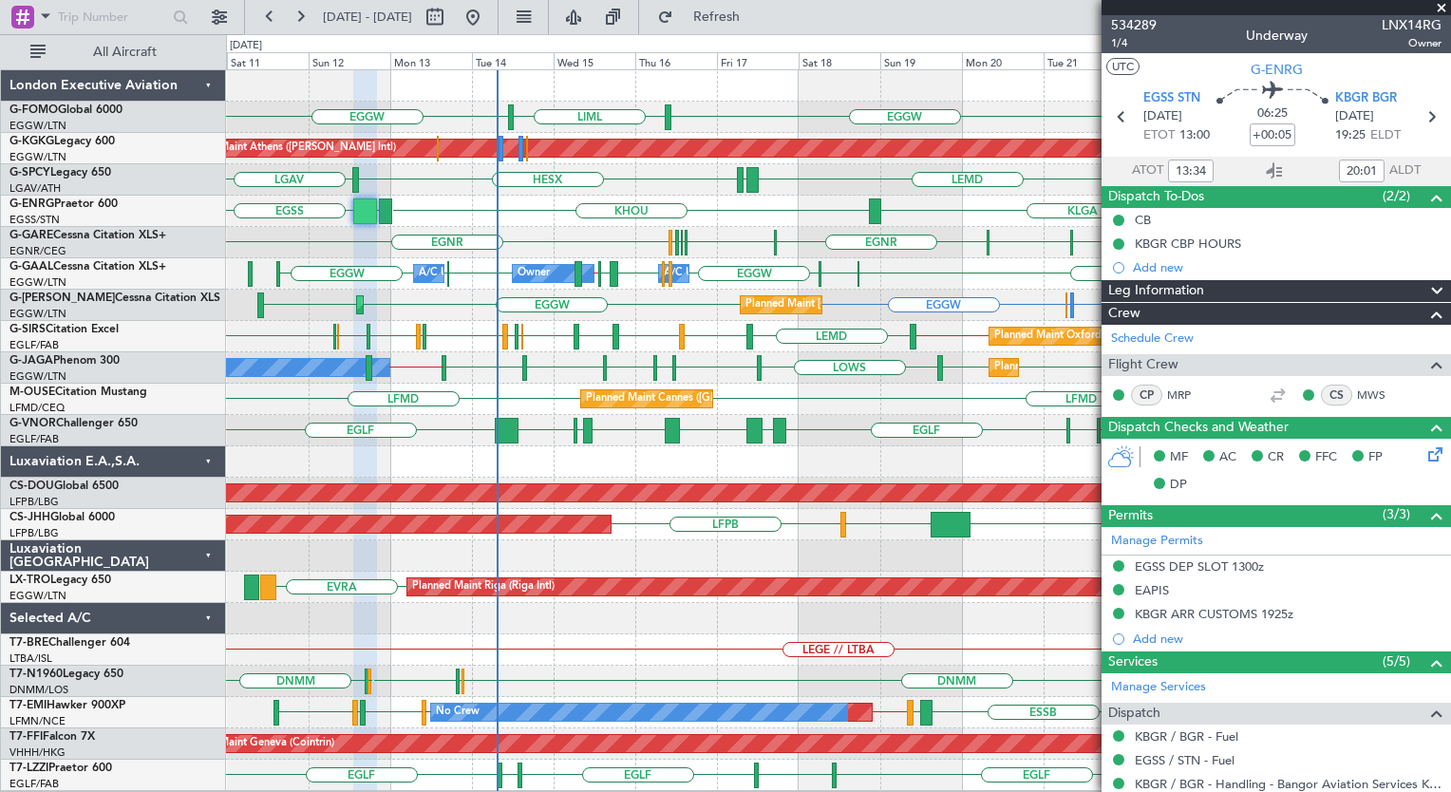
click at [642, 288] on div "EGGW EGGW KSFO EGGW LIML Planned Maint [GEOGRAPHIC_DATA] ([PERSON_NAME] Intl) U…" at bounding box center [838, 430] width 1224 height 721
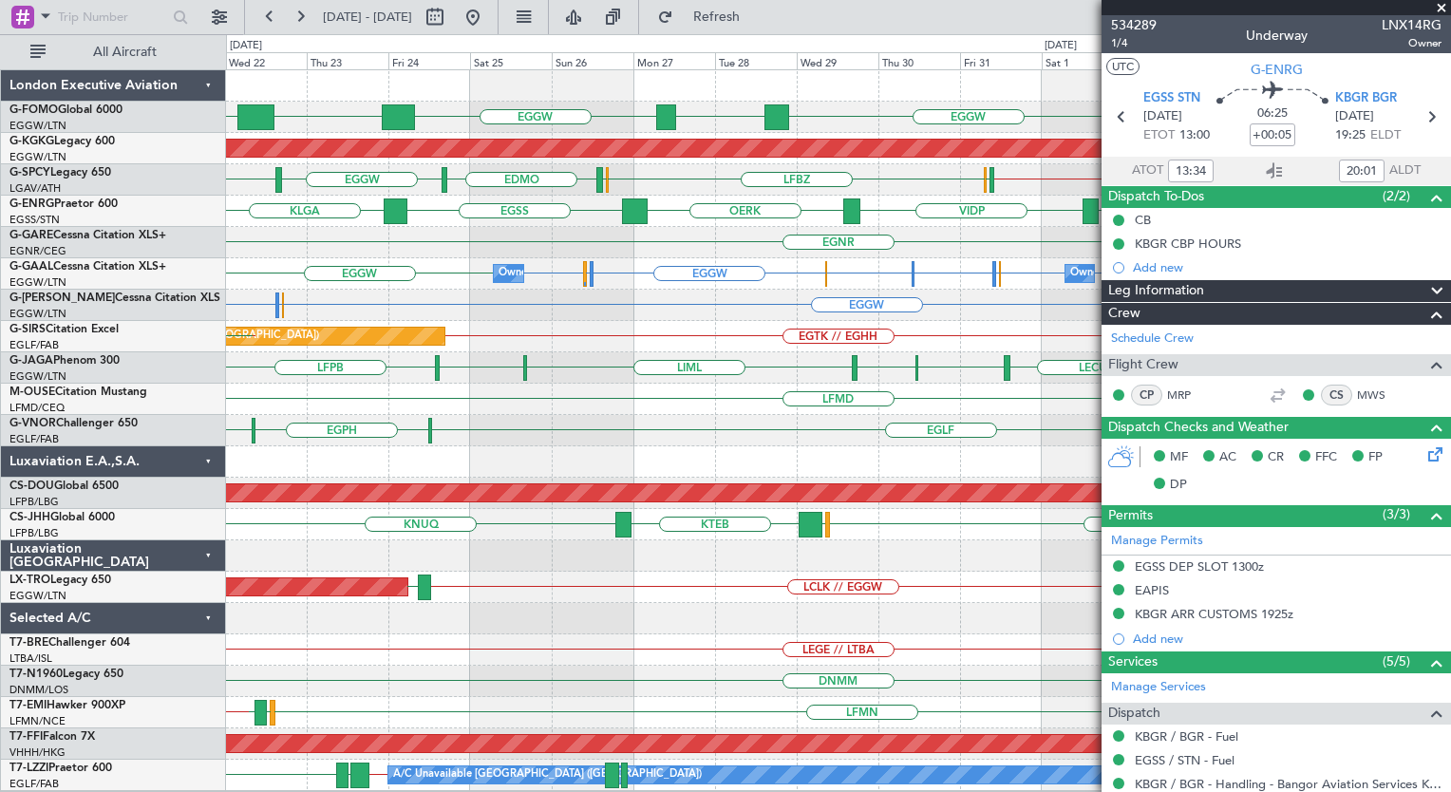
click at [442, 439] on div "EGGW EGGW KSFO EGGW OERK Planned Maint [GEOGRAPHIC_DATA] ([PERSON_NAME] Intl) E…" at bounding box center [838, 430] width 1224 height 721
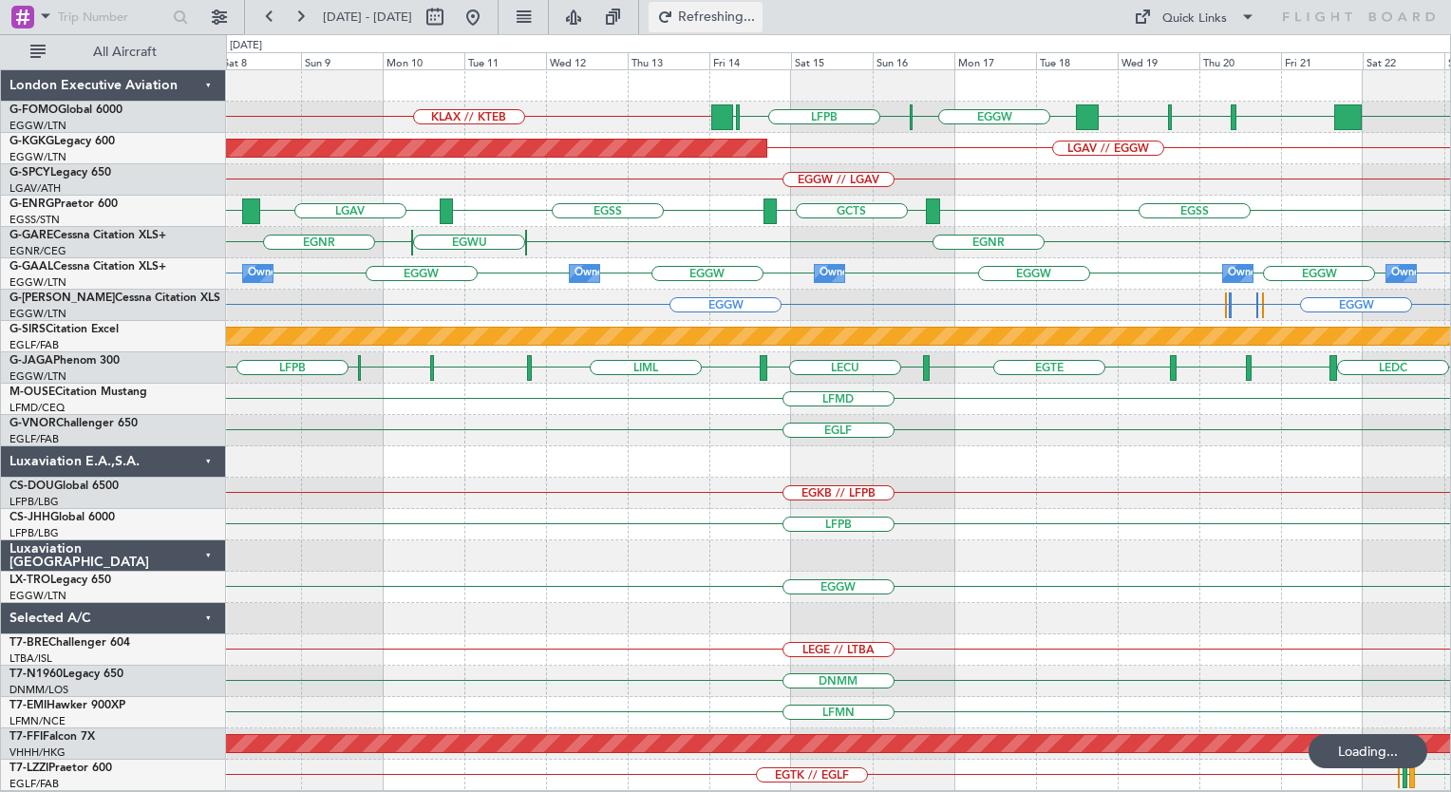
click at [757, 21] on span "Refreshing..." at bounding box center [717, 16] width 80 height 13
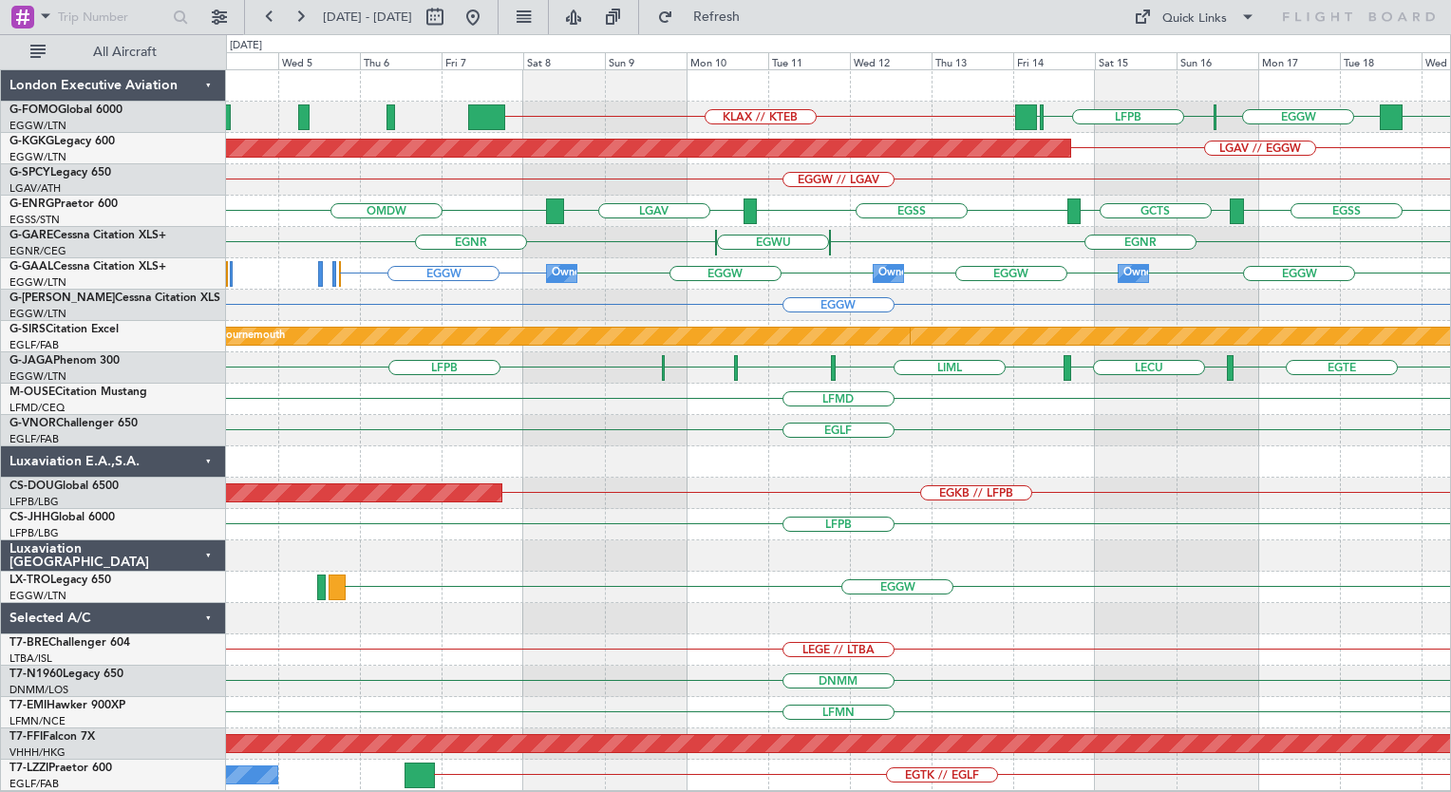
click at [765, 497] on div "EGKB // LFPB Planned Maint [GEOGRAPHIC_DATA] ([GEOGRAPHIC_DATA])" at bounding box center [838, 493] width 1224 height 31
click at [488, 20] on button at bounding box center [473, 17] width 30 height 30
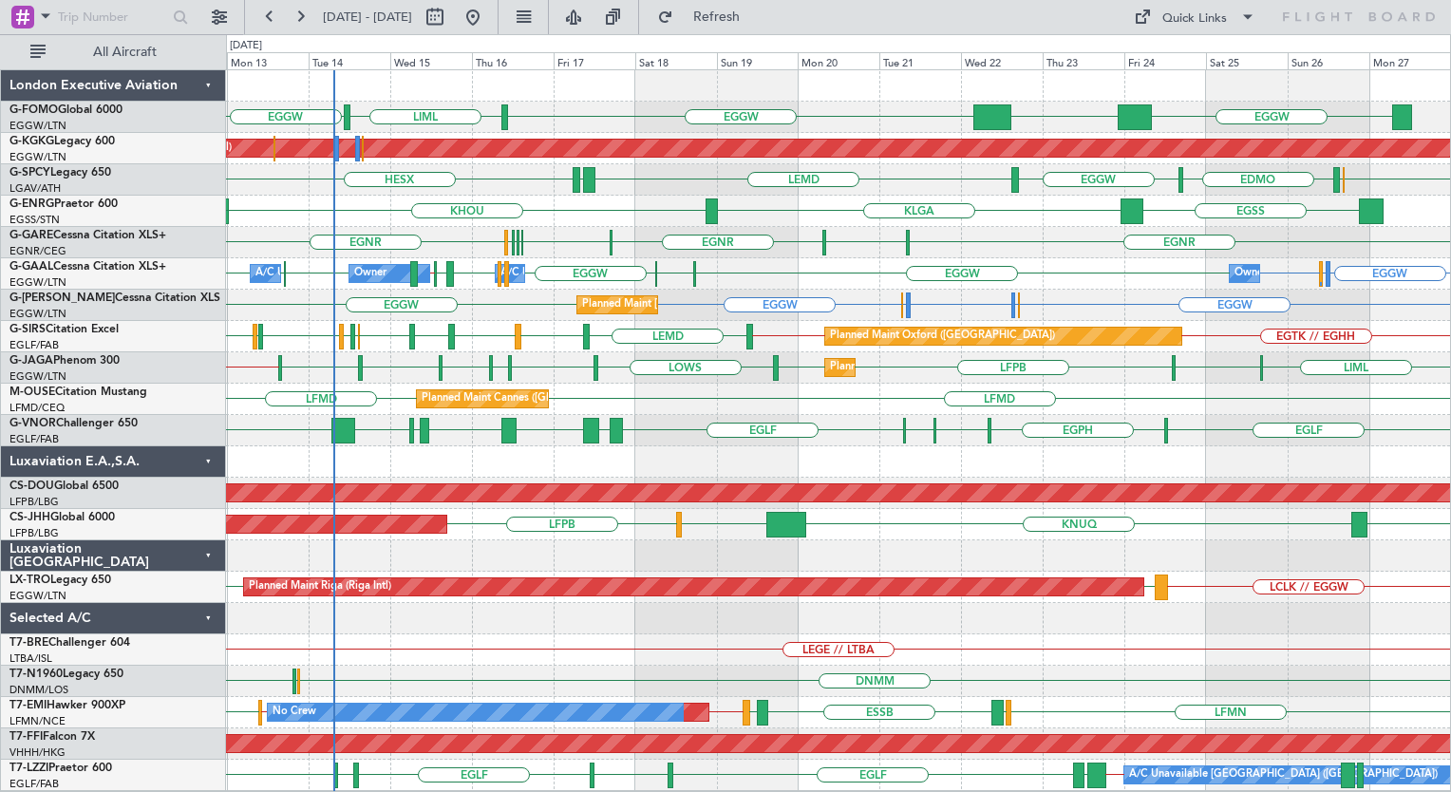
click at [735, 401] on div "Planned Maint Cannes ([GEOGRAPHIC_DATA]) LFMD LFMD" at bounding box center [838, 399] width 1224 height 31
click at [681, 618] on div at bounding box center [838, 618] width 1224 height 31
click at [488, 14] on button at bounding box center [473, 17] width 30 height 30
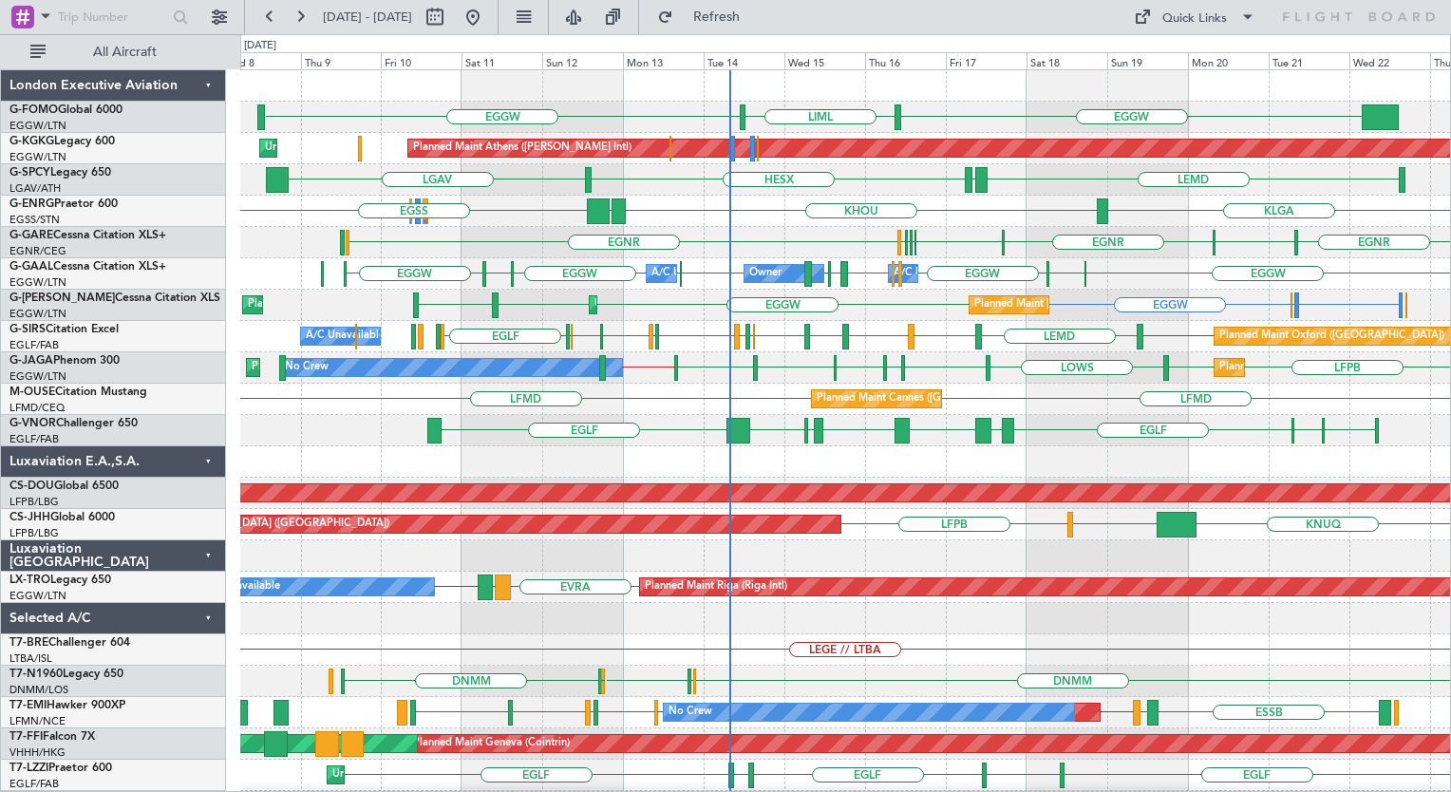
click at [778, 397] on div "EGGW LIML EGGW Planned Maint [GEOGRAPHIC_DATA] ([PERSON_NAME] Intl) Unplanned M…" at bounding box center [845, 462] width 1210 height 784
